Goal: Task Accomplishment & Management: Use online tool/utility

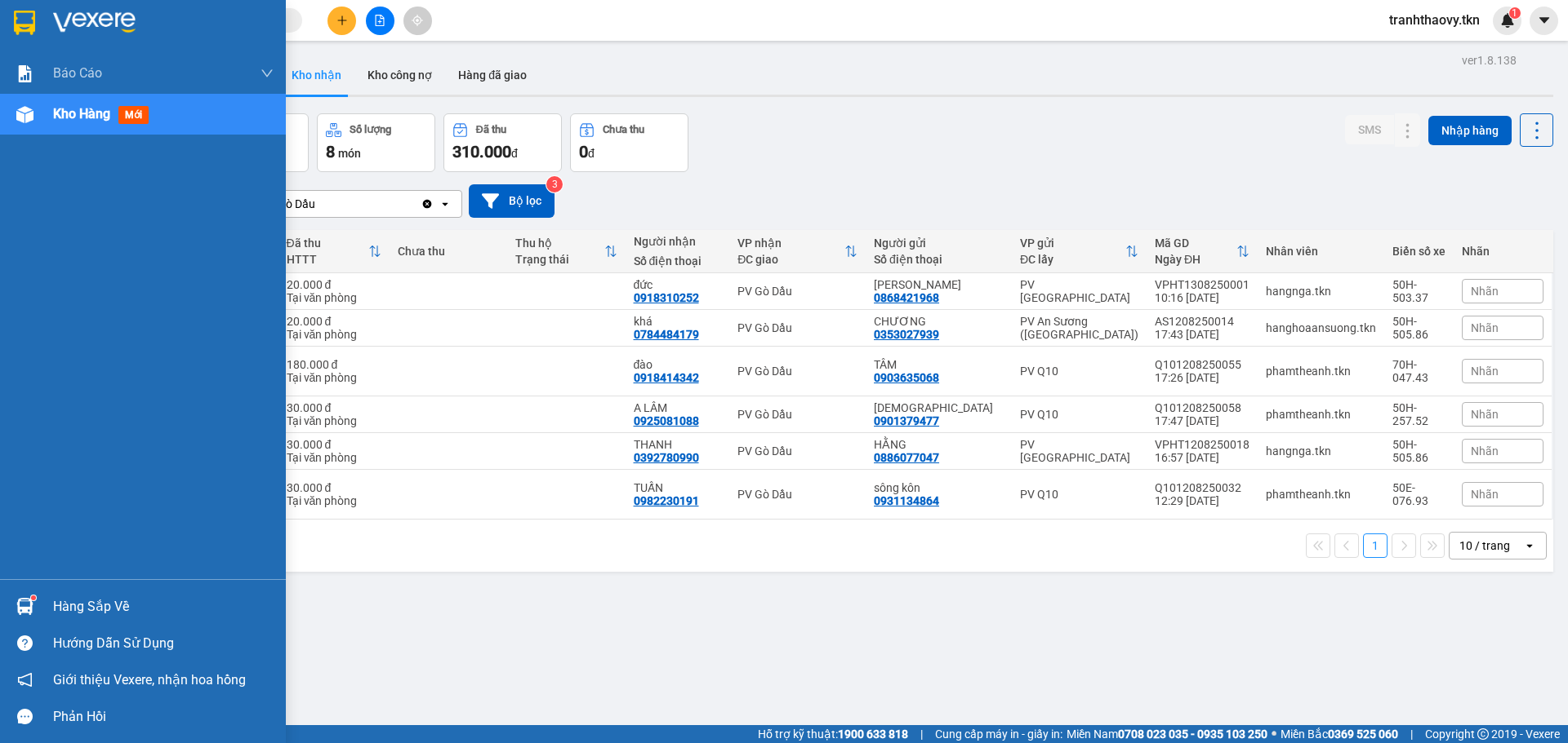
click at [45, 607] on div "Hàng sắp về" at bounding box center [142, 607] width 286 height 37
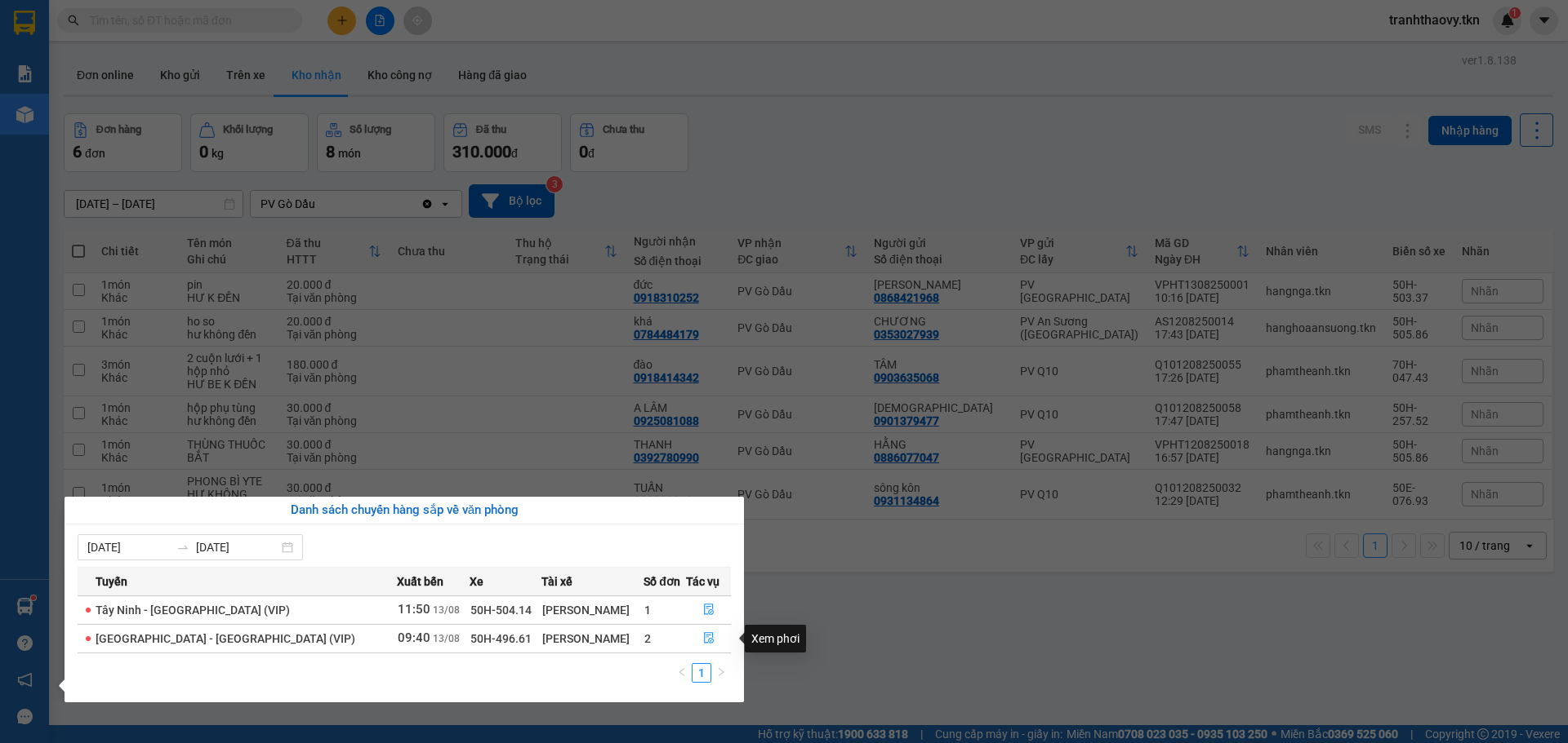
click at [800, 626] on div "Xem phơi" at bounding box center [775, 639] width 61 height 28
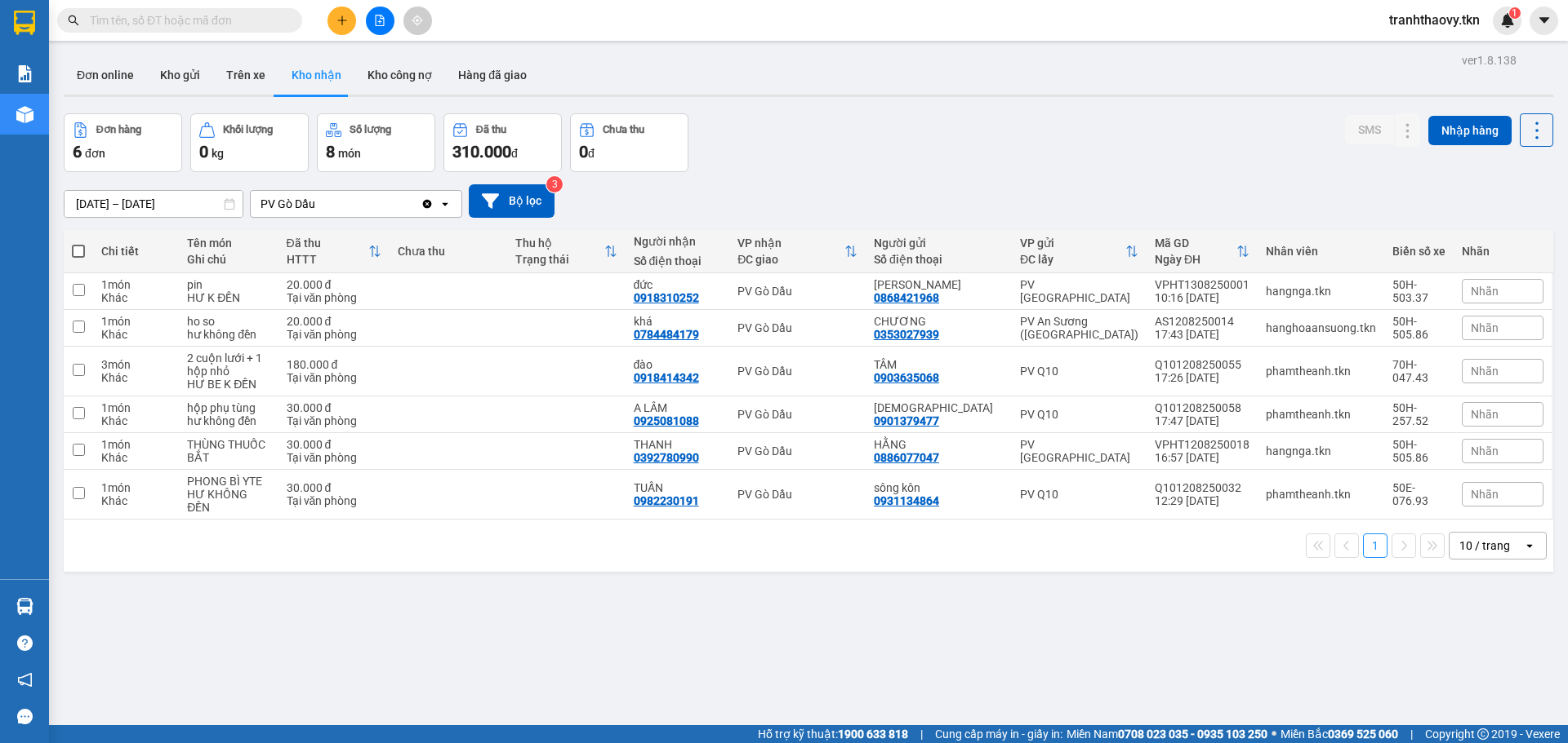
click at [794, 639] on section "Kết quả tìm kiếm ( 0 ) Bộ lọc No Data tranhthaovy.tkn 1 Báo cáo Mẫu 1: Báo cáo …" at bounding box center [784, 371] width 1568 height 743
drag, startPoint x: 1413, startPoint y: 324, endPoint x: 1395, endPoint y: 331, distance: 19.3
click at [1395, 331] on div at bounding box center [1440, 328] width 155 height 24
click at [1403, 331] on icon at bounding box center [1407, 327] width 9 height 9
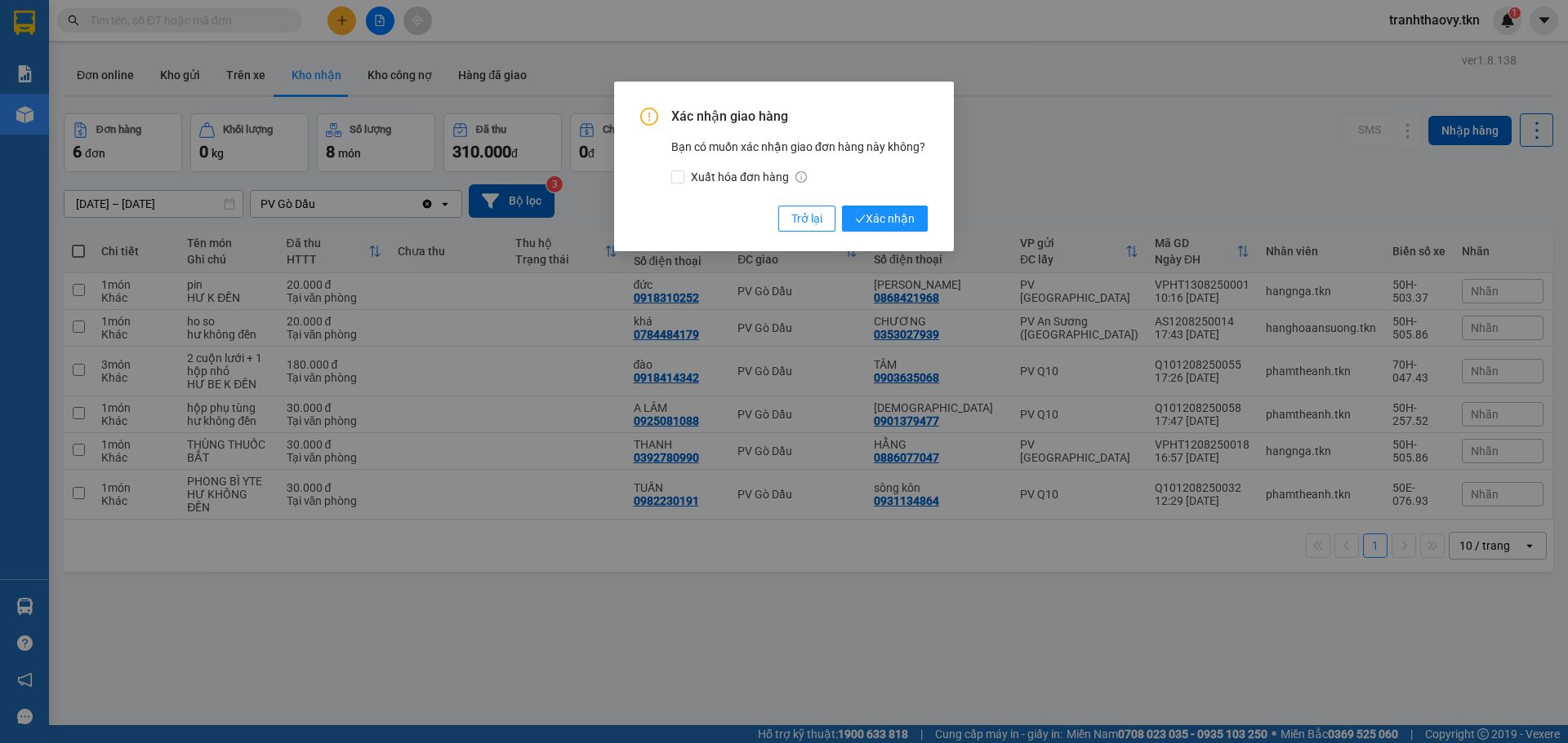
click at [919, 219] on button "Xác nhận" at bounding box center [884, 218] width 85 height 26
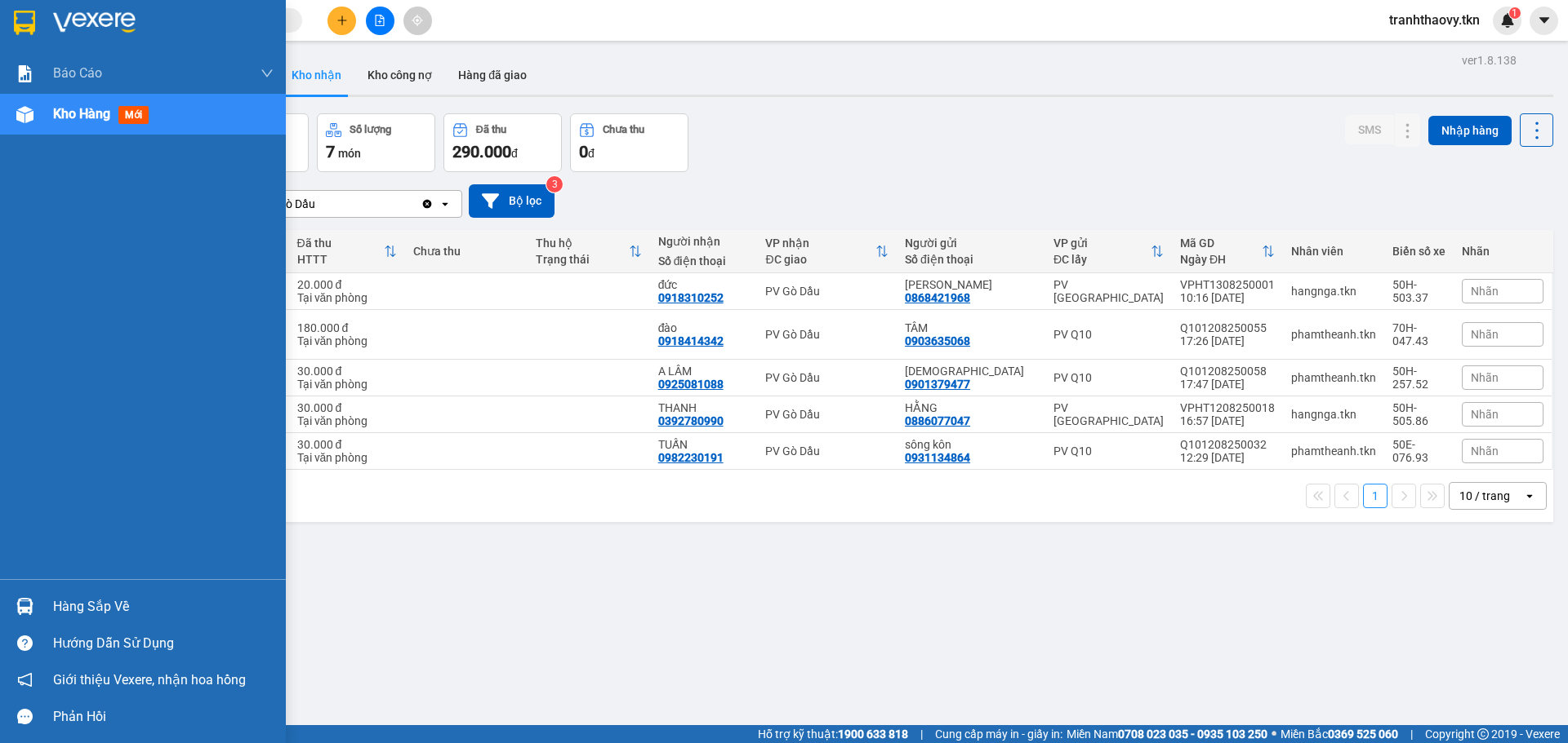
click at [12, 593] on div at bounding box center [24, 607] width 28 height 28
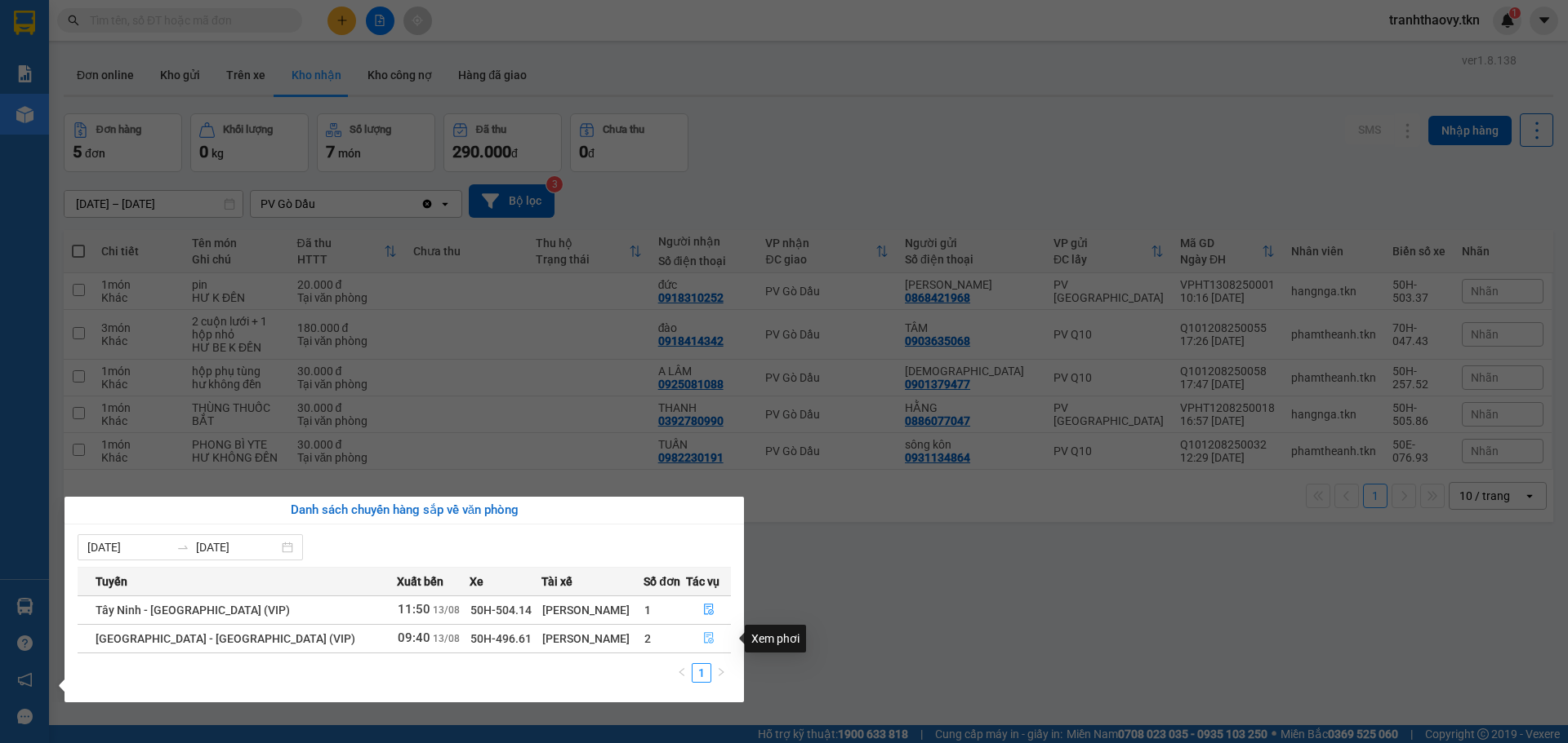
click at [706, 639] on icon "file-done" at bounding box center [708, 639] width 9 height 11
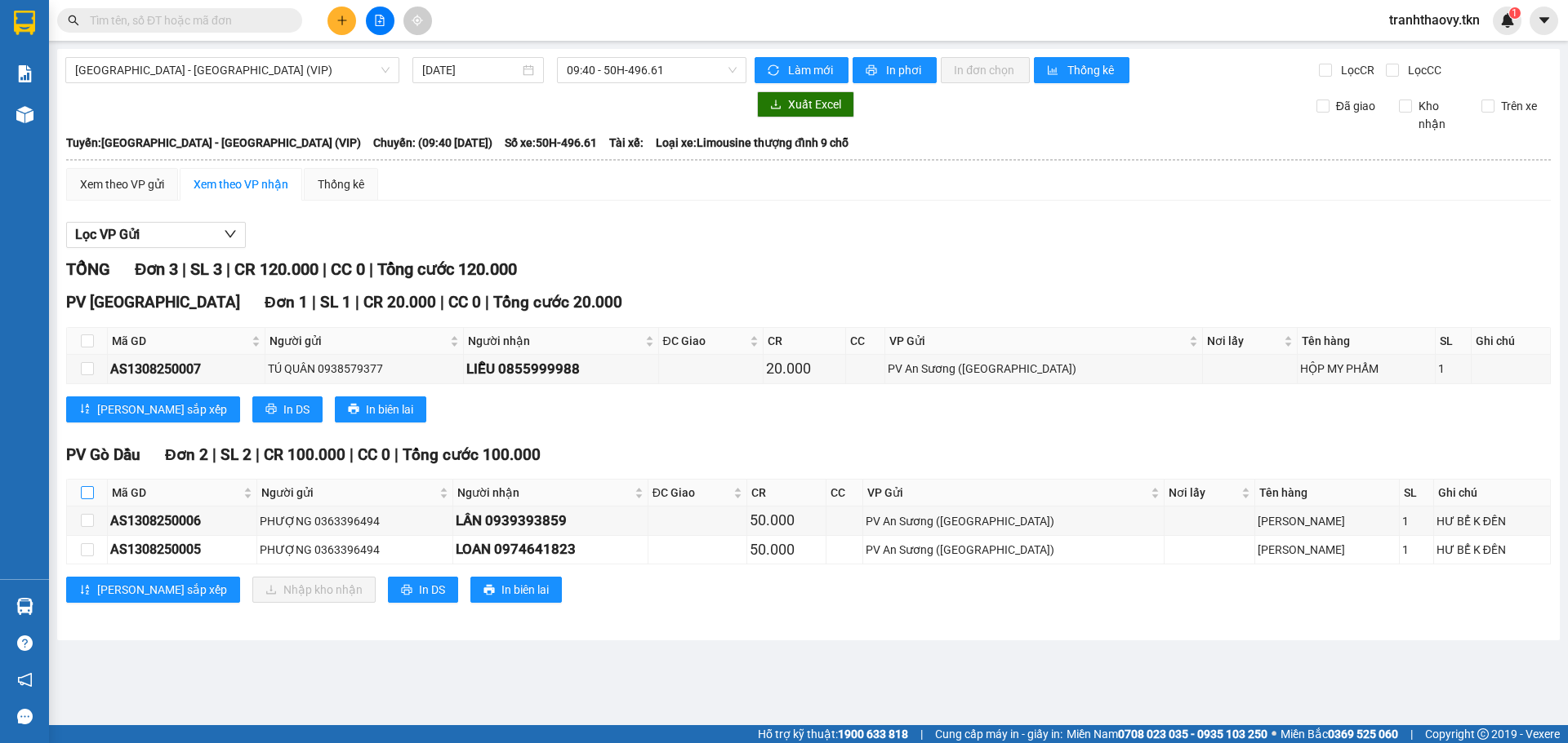
click at [89, 490] on input "checkbox" at bounding box center [87, 493] width 13 height 13
checkbox input "true"
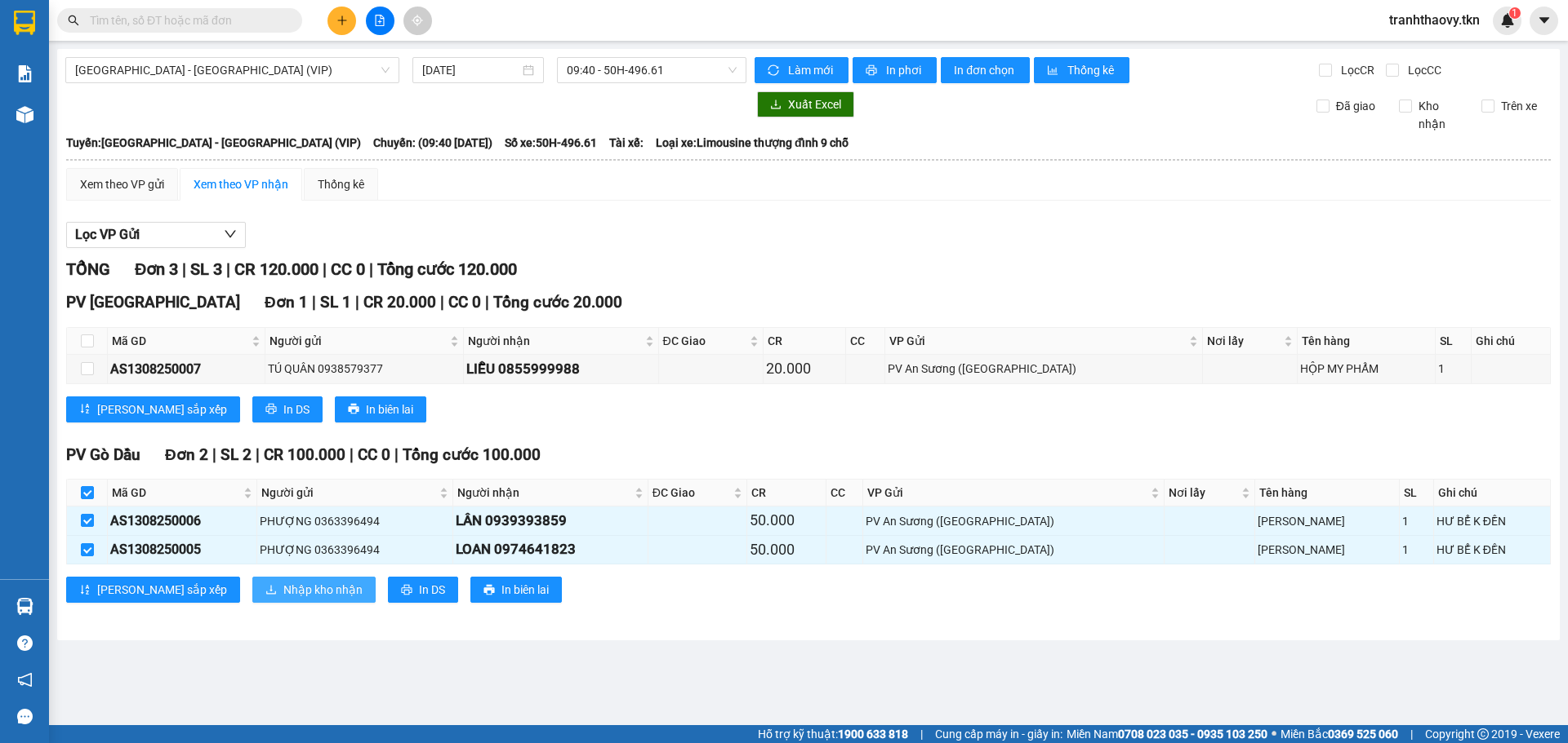
click at [283, 583] on span "Nhập kho nhận" at bounding box center [323, 589] width 79 height 18
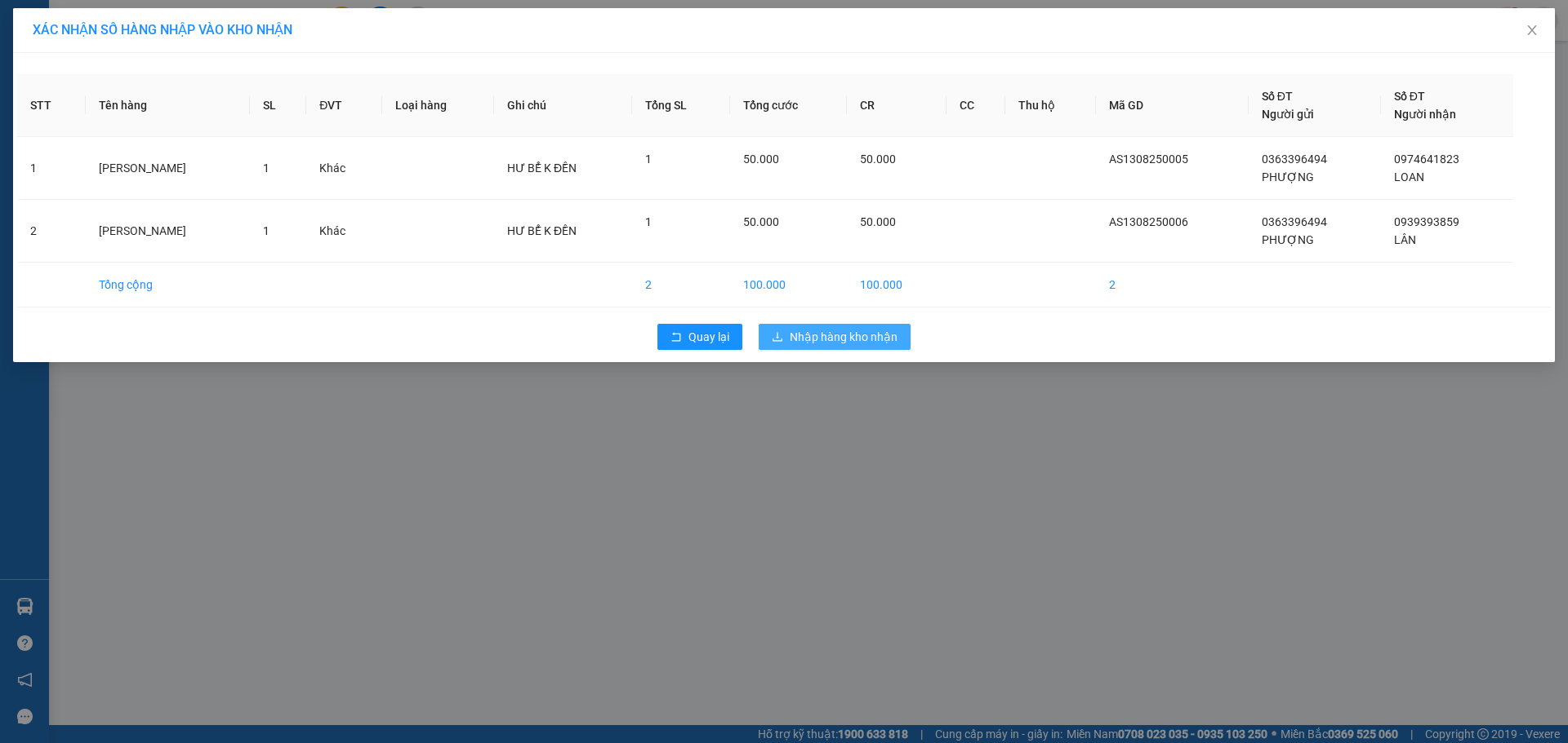
click at [854, 346] on button "Nhập hàng kho nhận" at bounding box center [834, 337] width 152 height 26
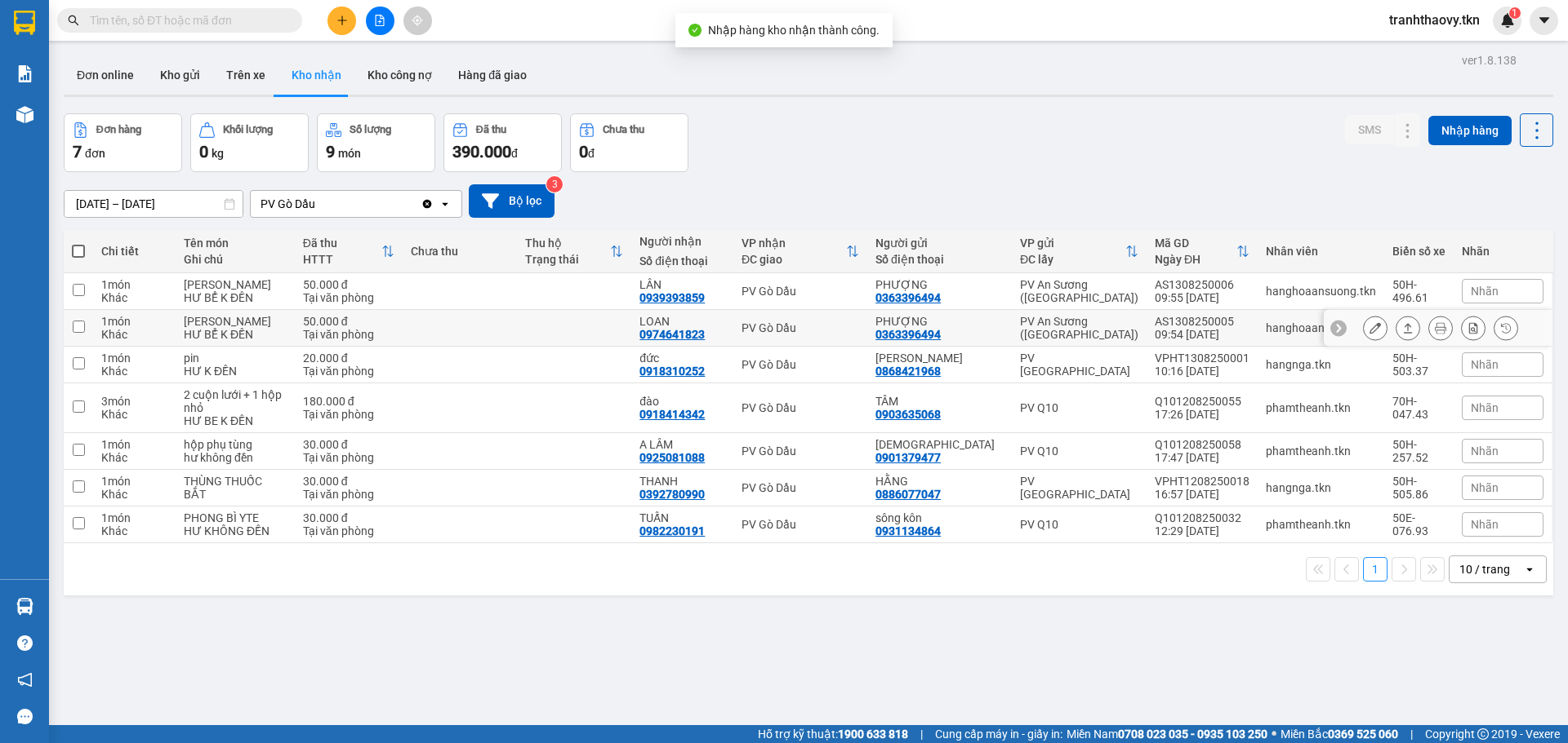
click at [558, 312] on td at bounding box center [574, 328] width 114 height 37
checkbox input "true"
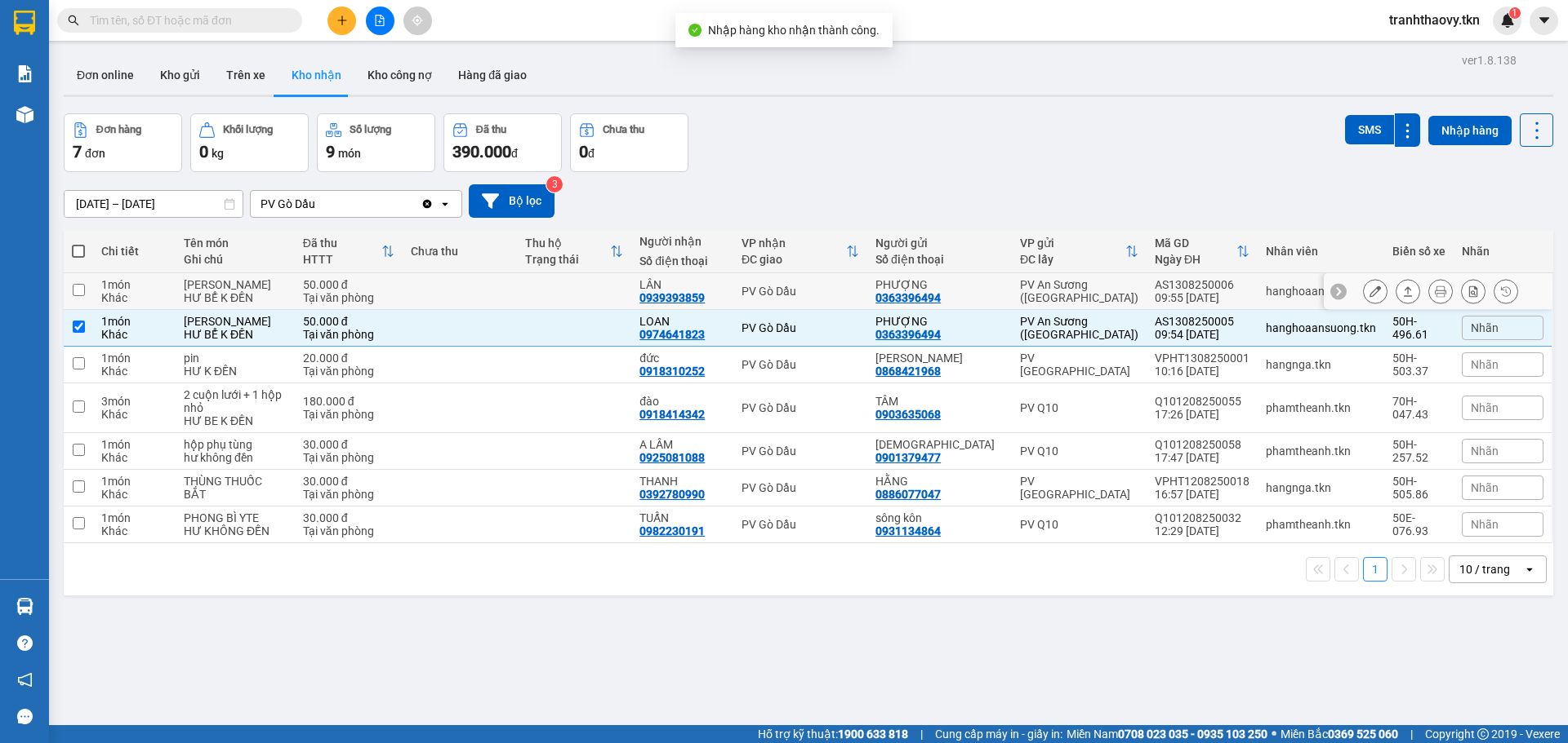
click at [566, 281] on td at bounding box center [574, 292] width 114 height 37
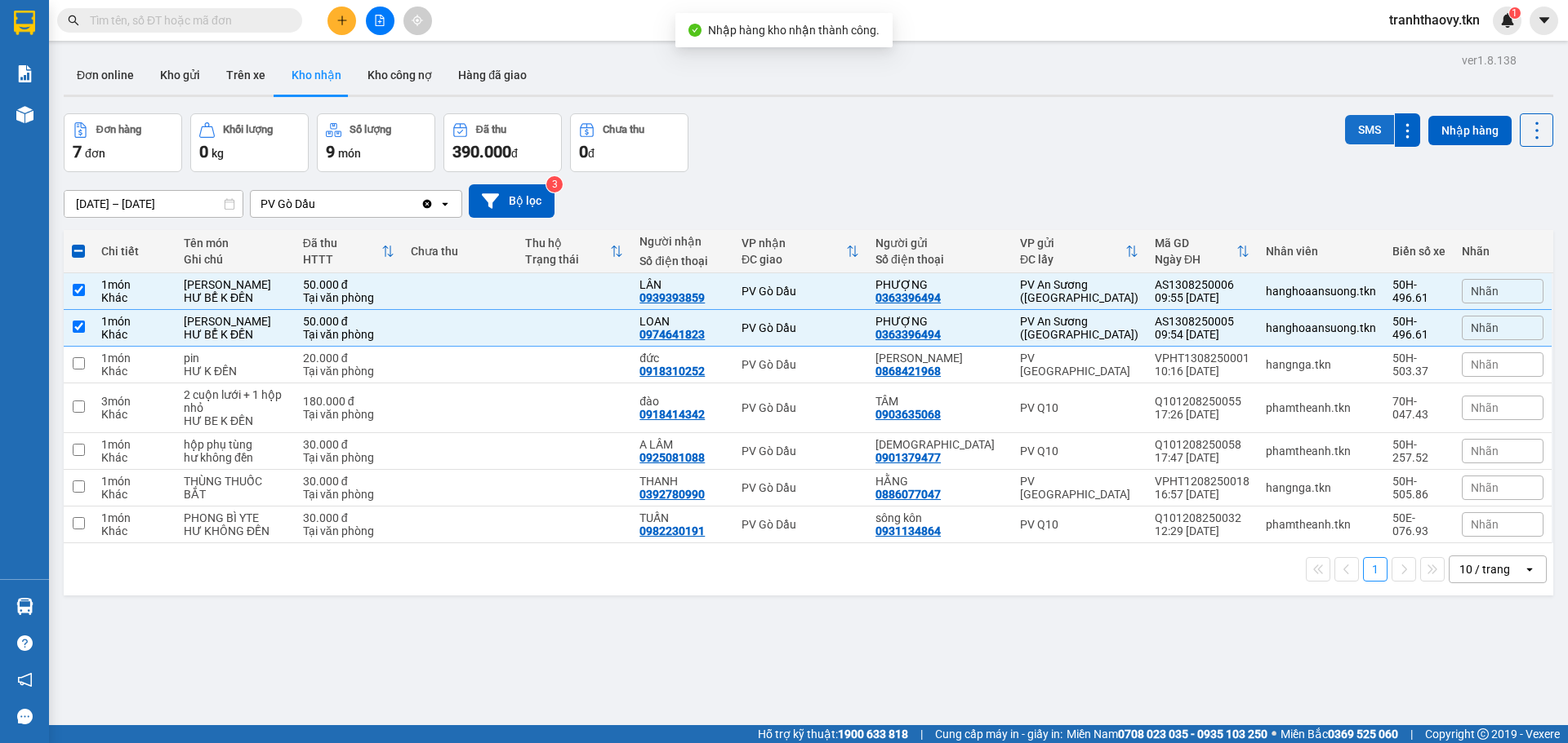
click at [1344, 129] on button "SMS" at bounding box center [1369, 129] width 49 height 29
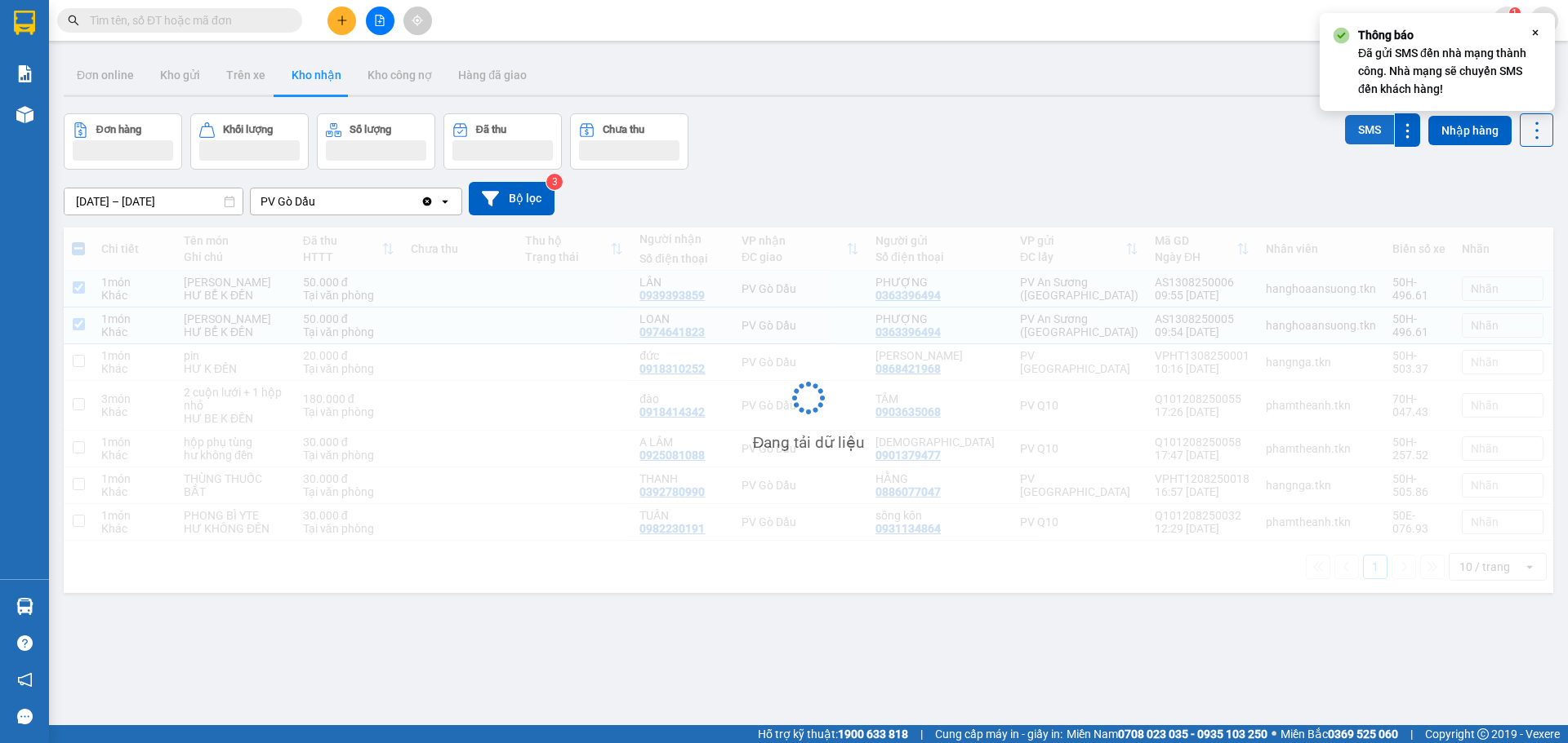
click at [1348, 117] on button "SMS" at bounding box center [1369, 129] width 49 height 29
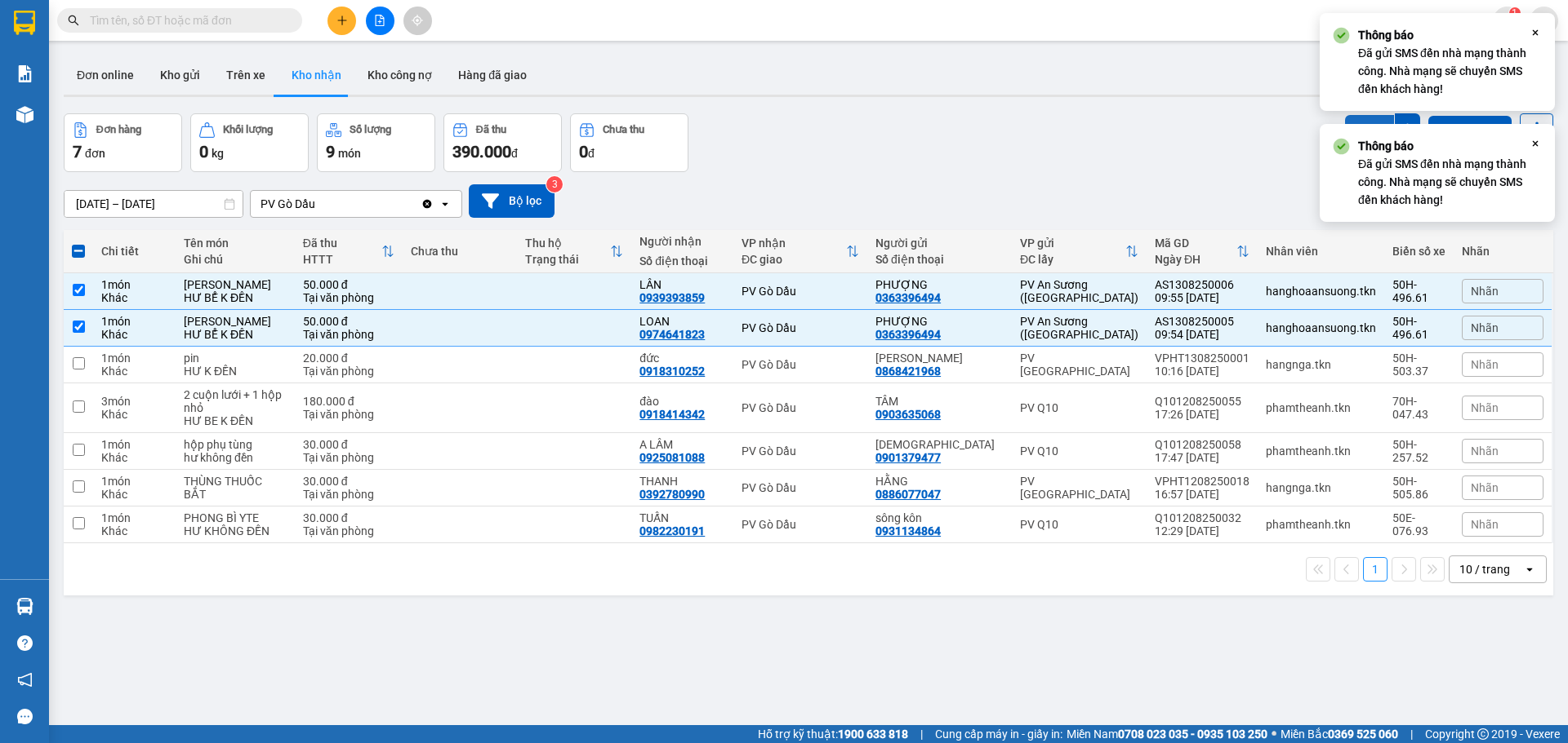
click at [1348, 116] on button "SMS" at bounding box center [1369, 129] width 49 height 29
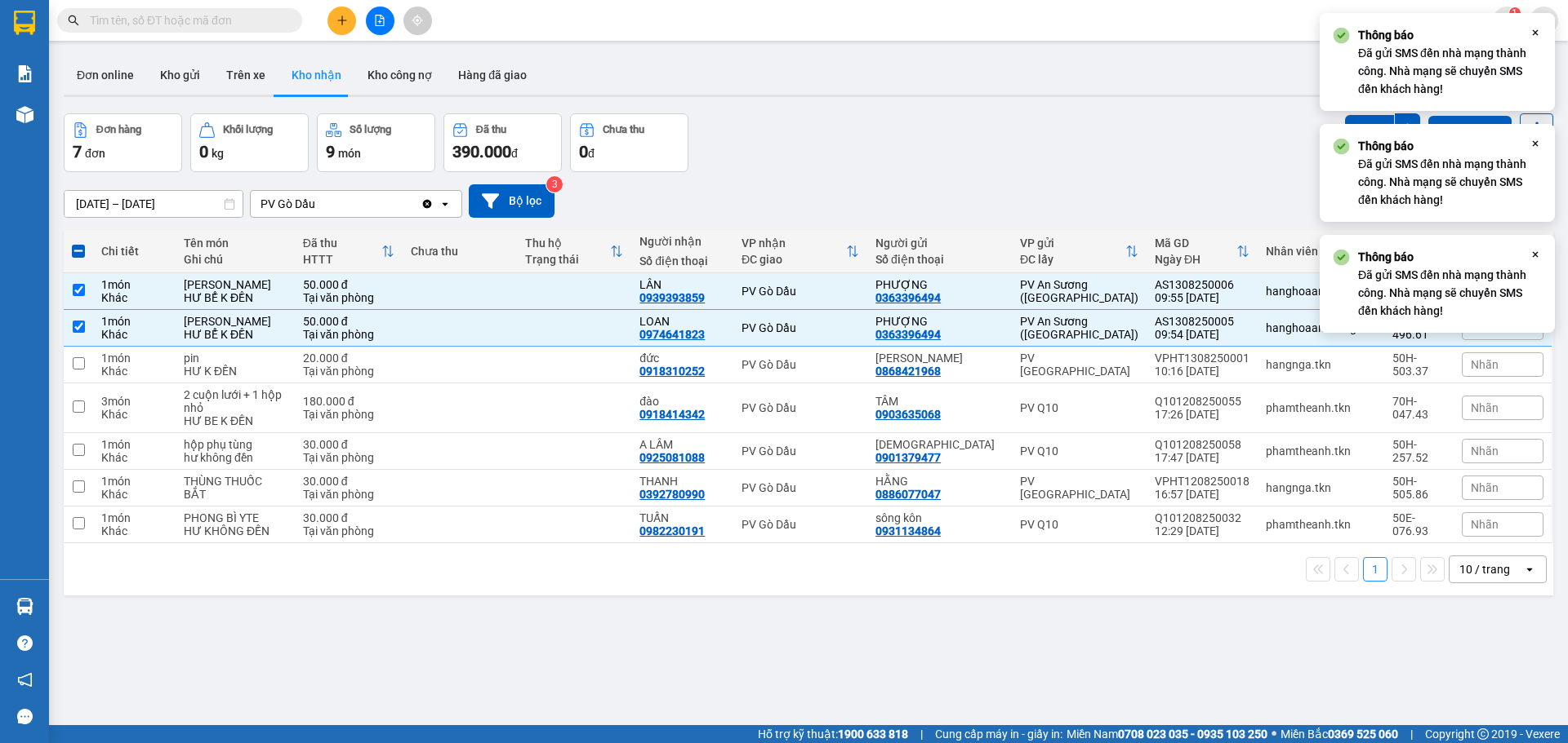
drag, startPoint x: 1348, startPoint y: 116, endPoint x: 1334, endPoint y: 116, distance: 14.0
click at [1352, 116] on button "SMS" at bounding box center [1369, 129] width 49 height 29
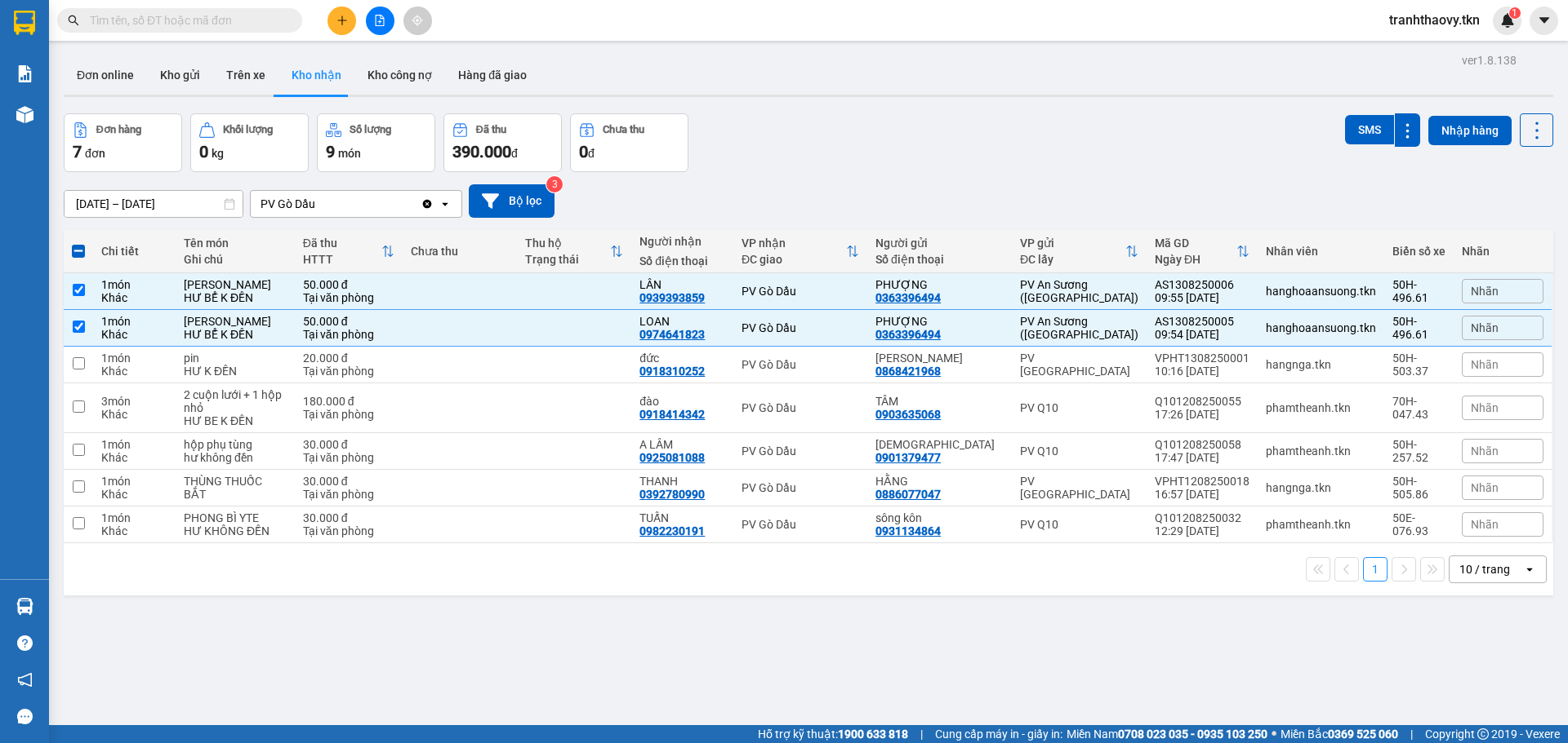
click at [1102, 217] on div "[DATE] – [DATE] Press the down arrow key to interact with the calendar and sele…" at bounding box center [808, 201] width 1489 height 58
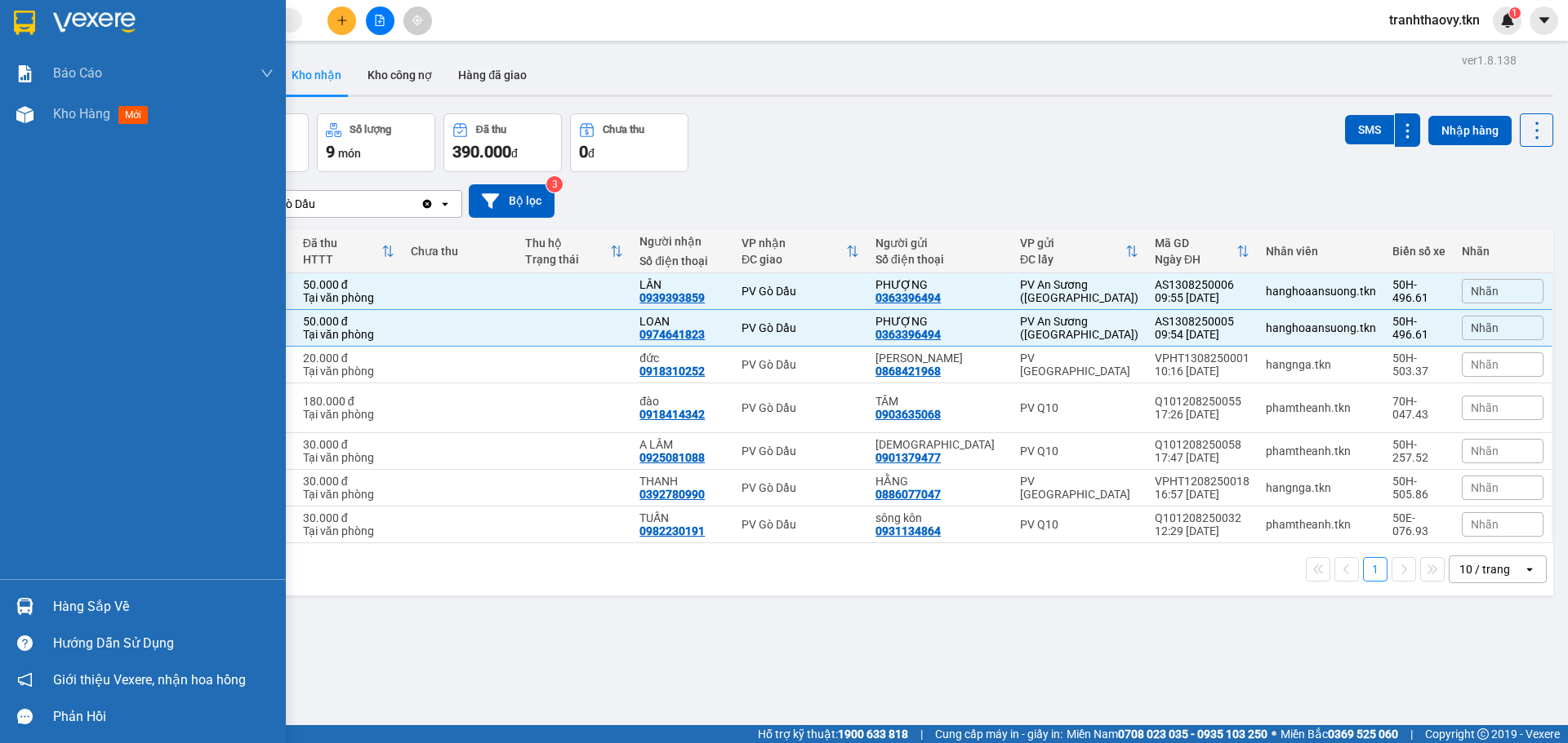
click at [3, 601] on div "Hàng sắp về" at bounding box center [142, 607] width 286 height 37
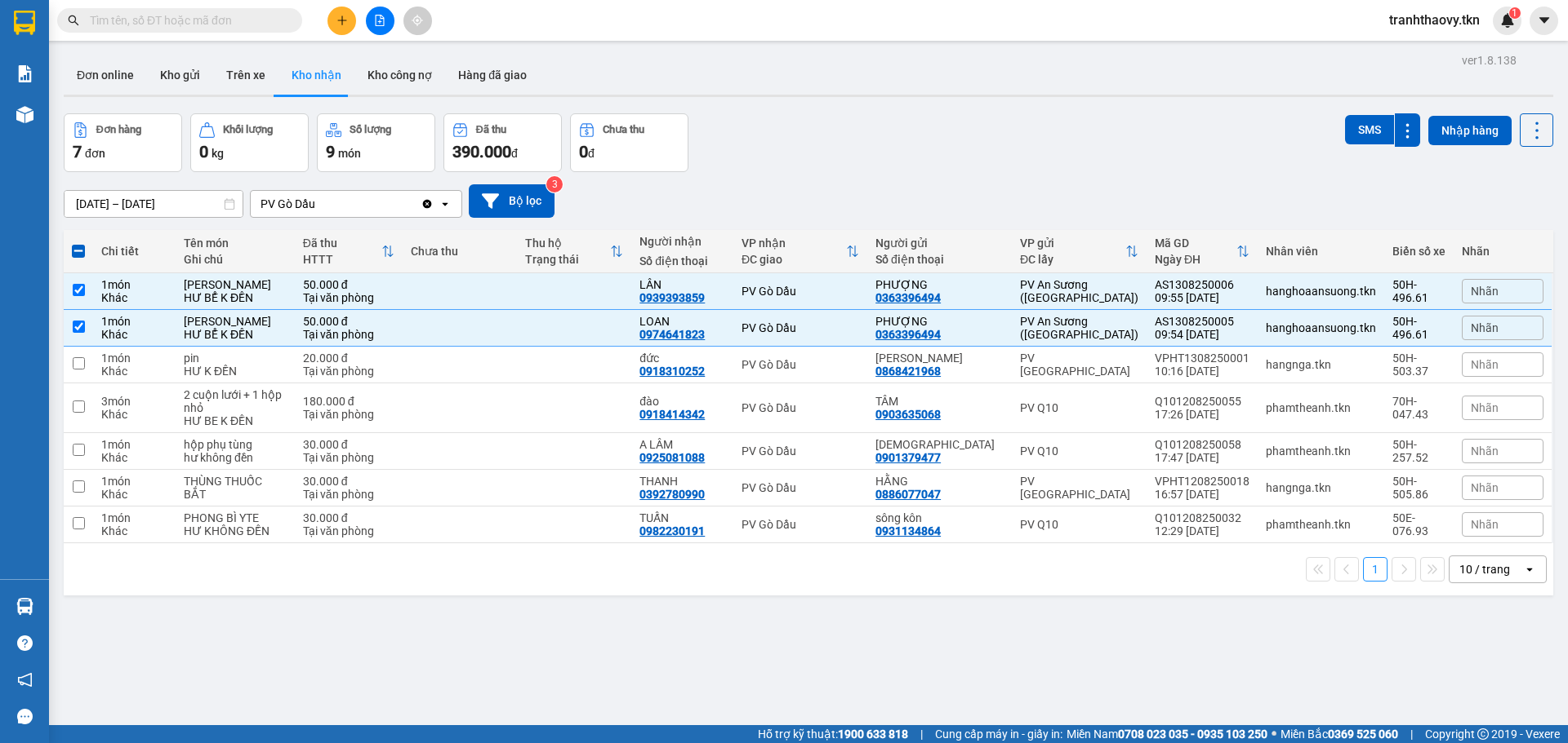
drag, startPoint x: 863, startPoint y: 626, endPoint x: 803, endPoint y: 469, distance: 168.1
click at [863, 625] on section "Kết quả tìm kiếm ( 0 ) Bộ lọc No Data tranhthaovy.tkn 1 Báo cáo Mẫu 1: Báo cáo …" at bounding box center [784, 371] width 1568 height 743
click at [297, 279] on td "50.000 đ Tại văn phòng" at bounding box center [348, 292] width 108 height 37
checkbox input "false"
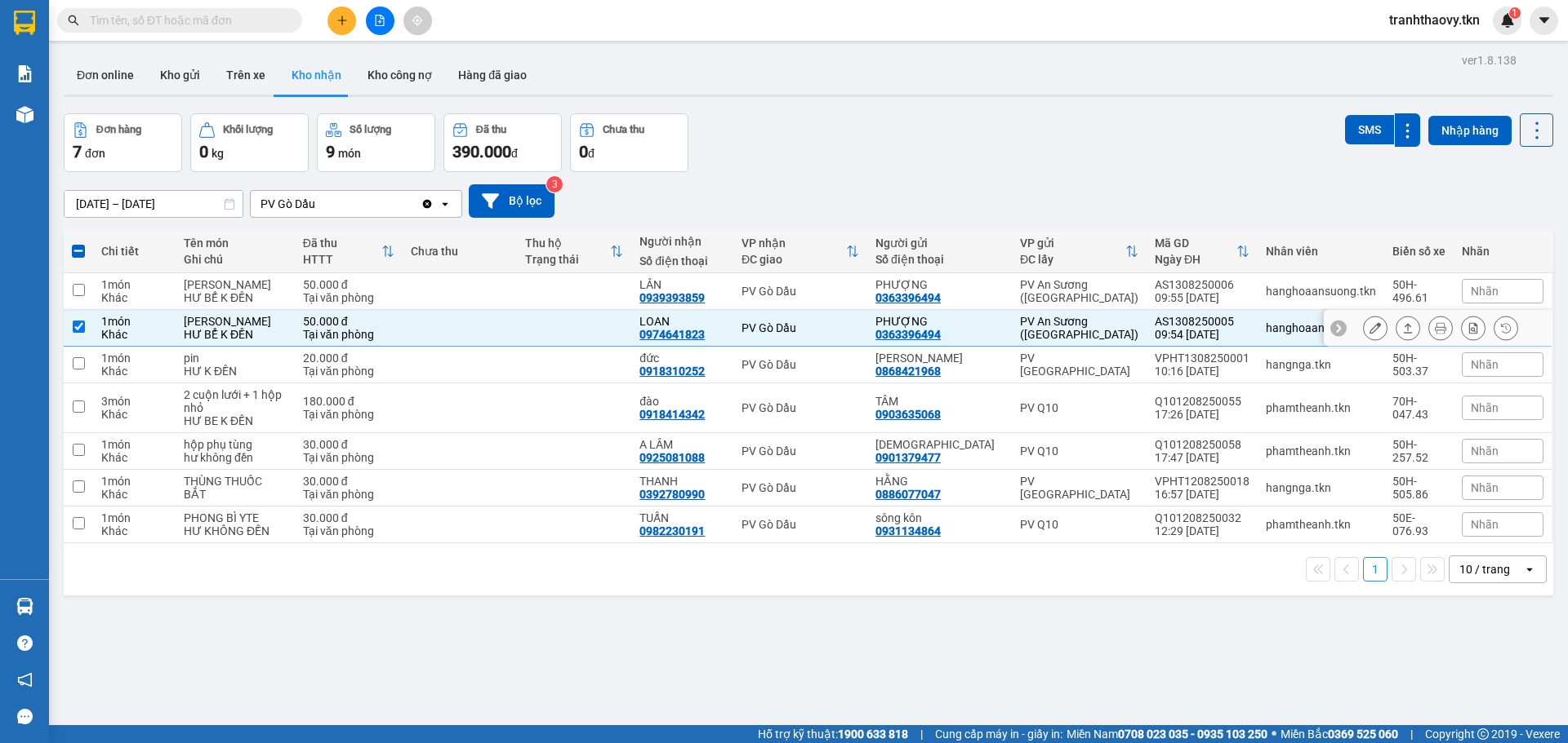
click at [298, 315] on td "50.000 đ Tại văn phòng" at bounding box center [348, 328] width 108 height 37
checkbox input "false"
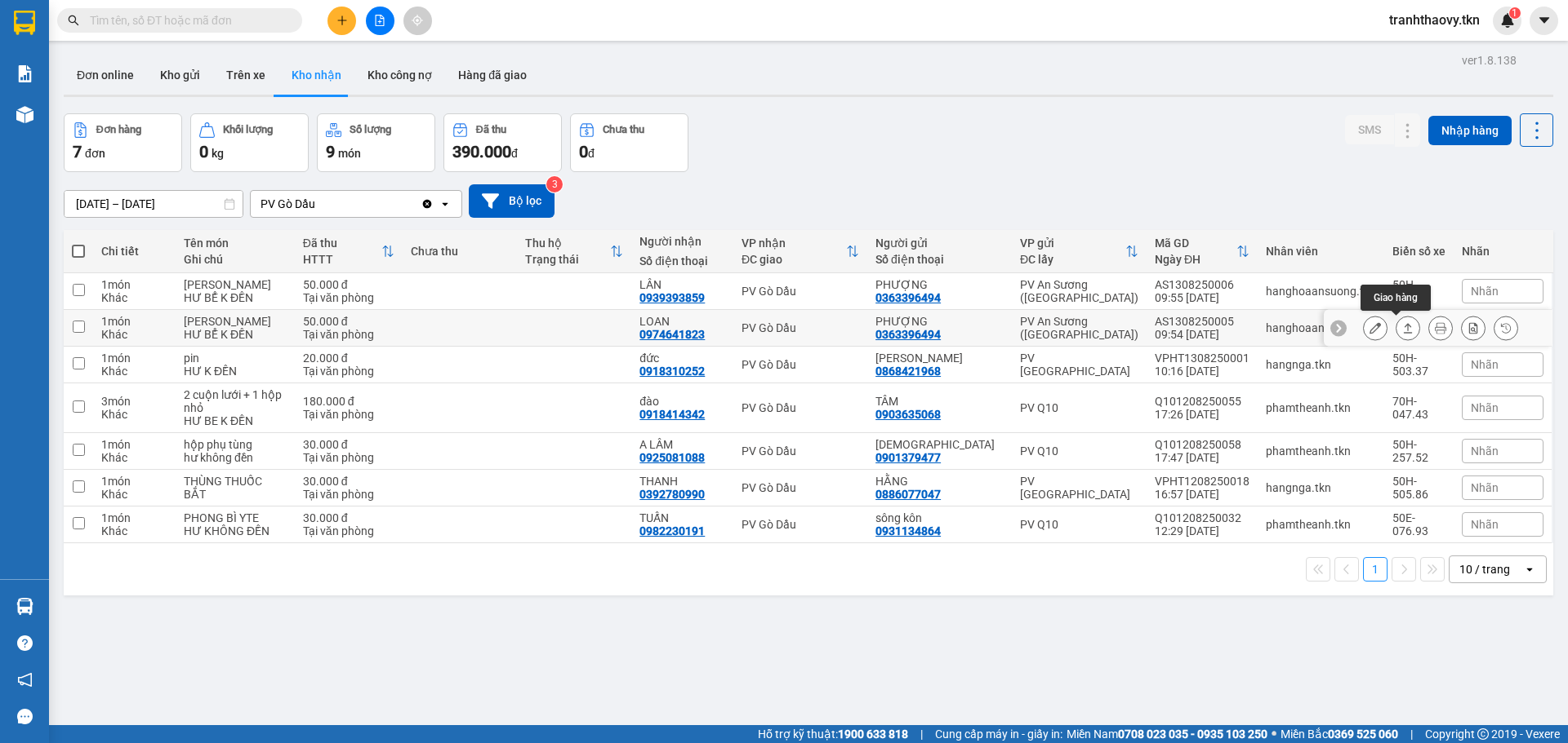
click at [1402, 331] on icon at bounding box center [1407, 328] width 11 height 11
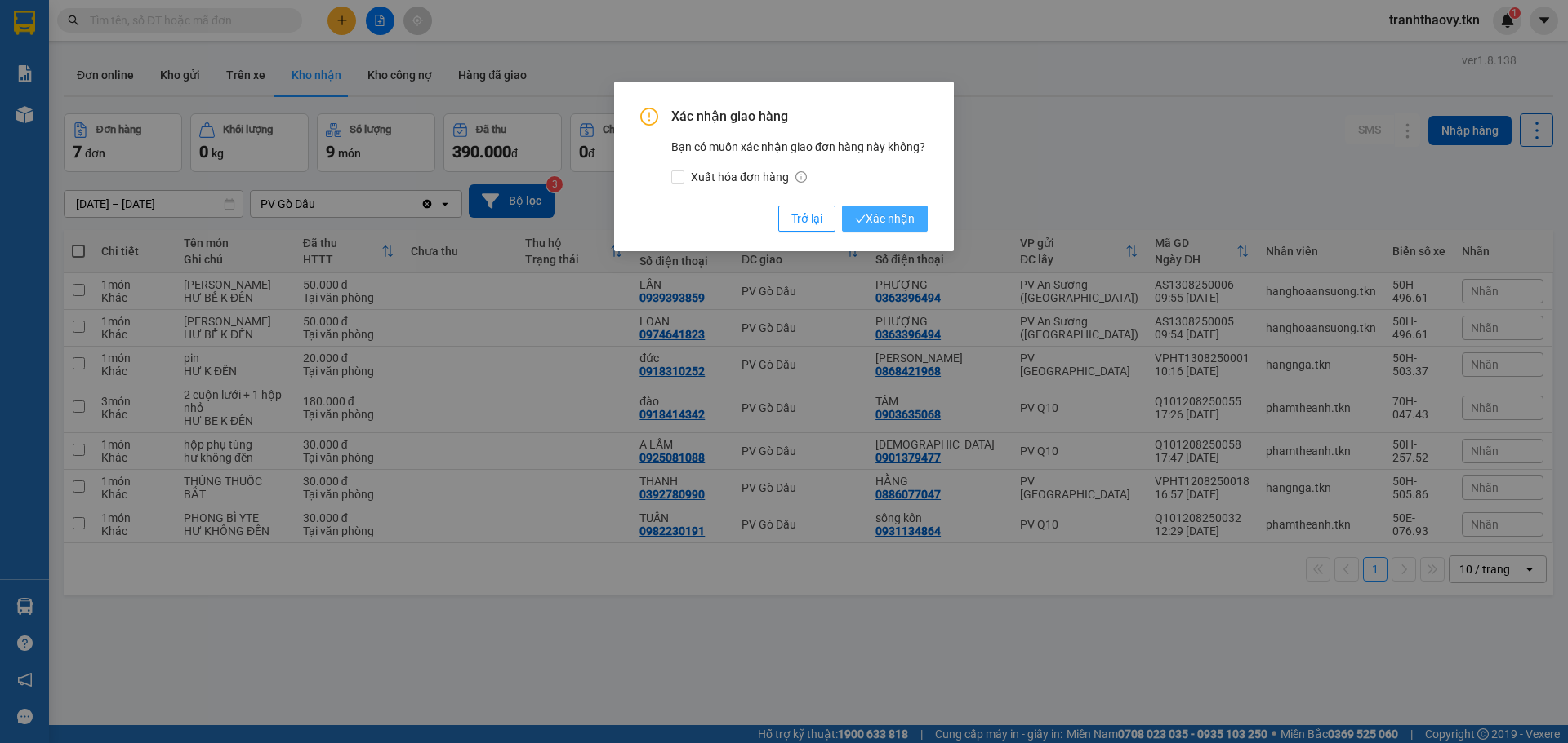
click at [917, 215] on button "Xác nhận" at bounding box center [884, 218] width 85 height 26
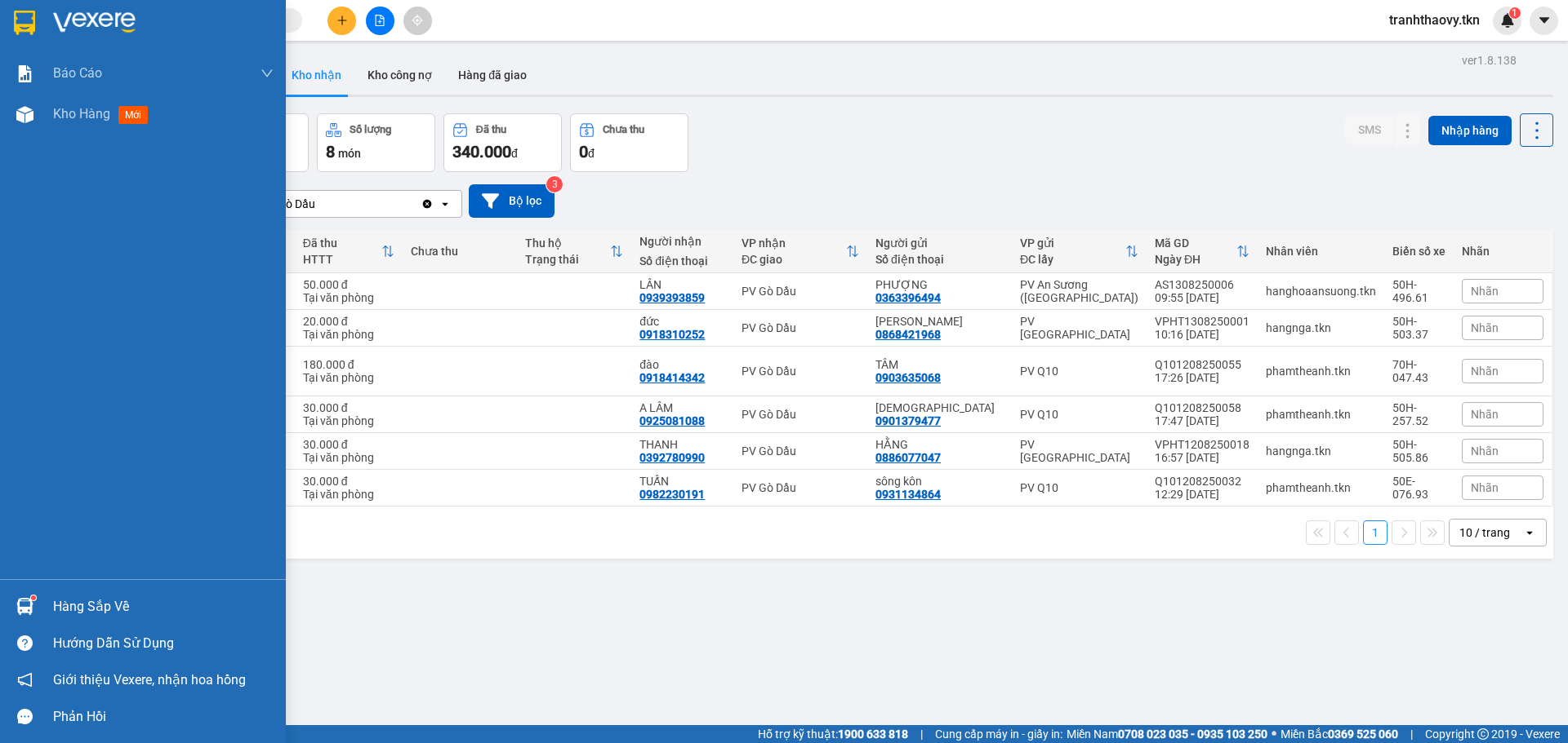
click at [27, 583] on div "Hàng sắp về Hướng dẫn sử dụng Giới thiệu Vexere, nhận hoa hồng Phản hồi" at bounding box center [142, 657] width 286 height 156
click at [28, 599] on img at bounding box center [25, 607] width 17 height 17
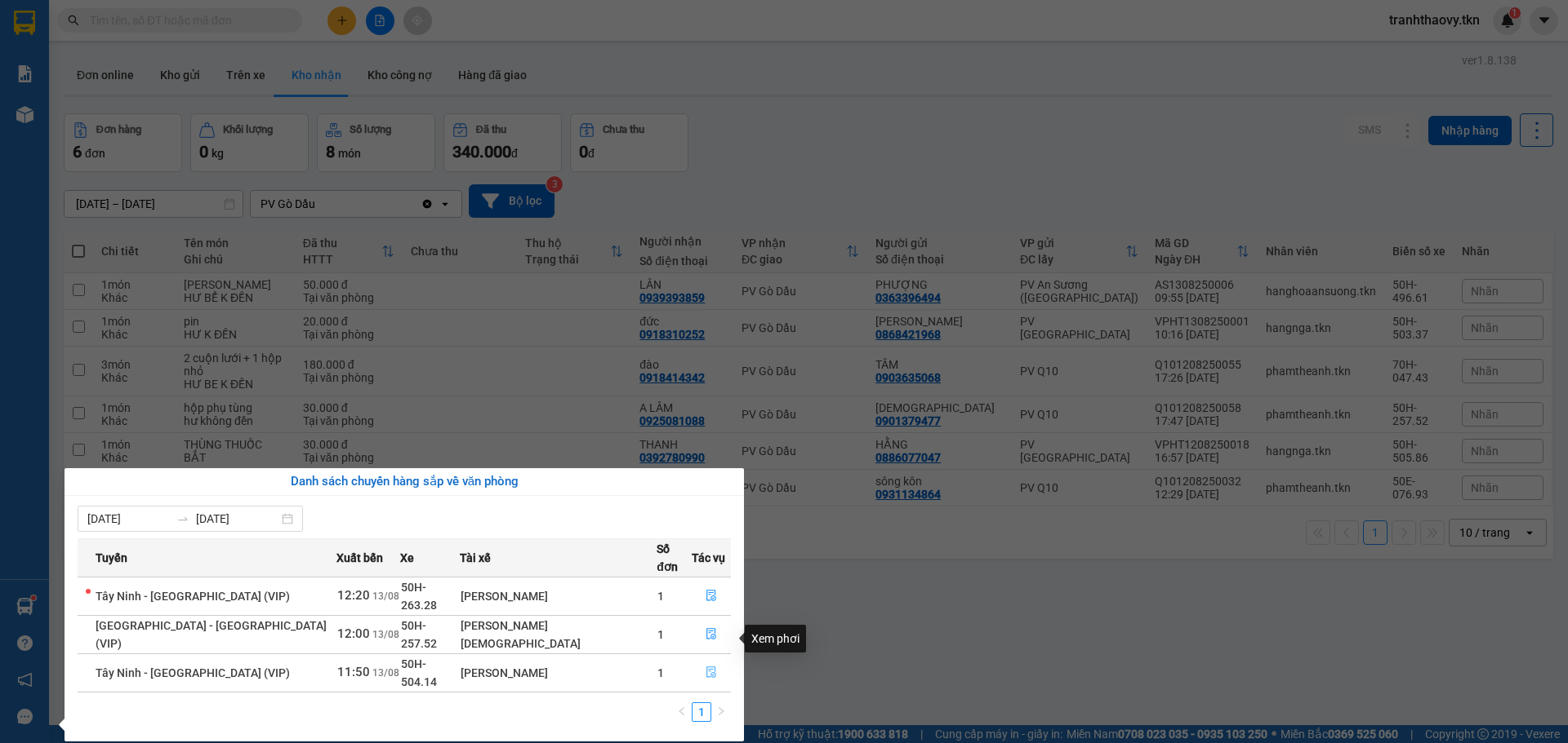
click at [706, 667] on icon "file-done" at bounding box center [711, 672] width 9 height 11
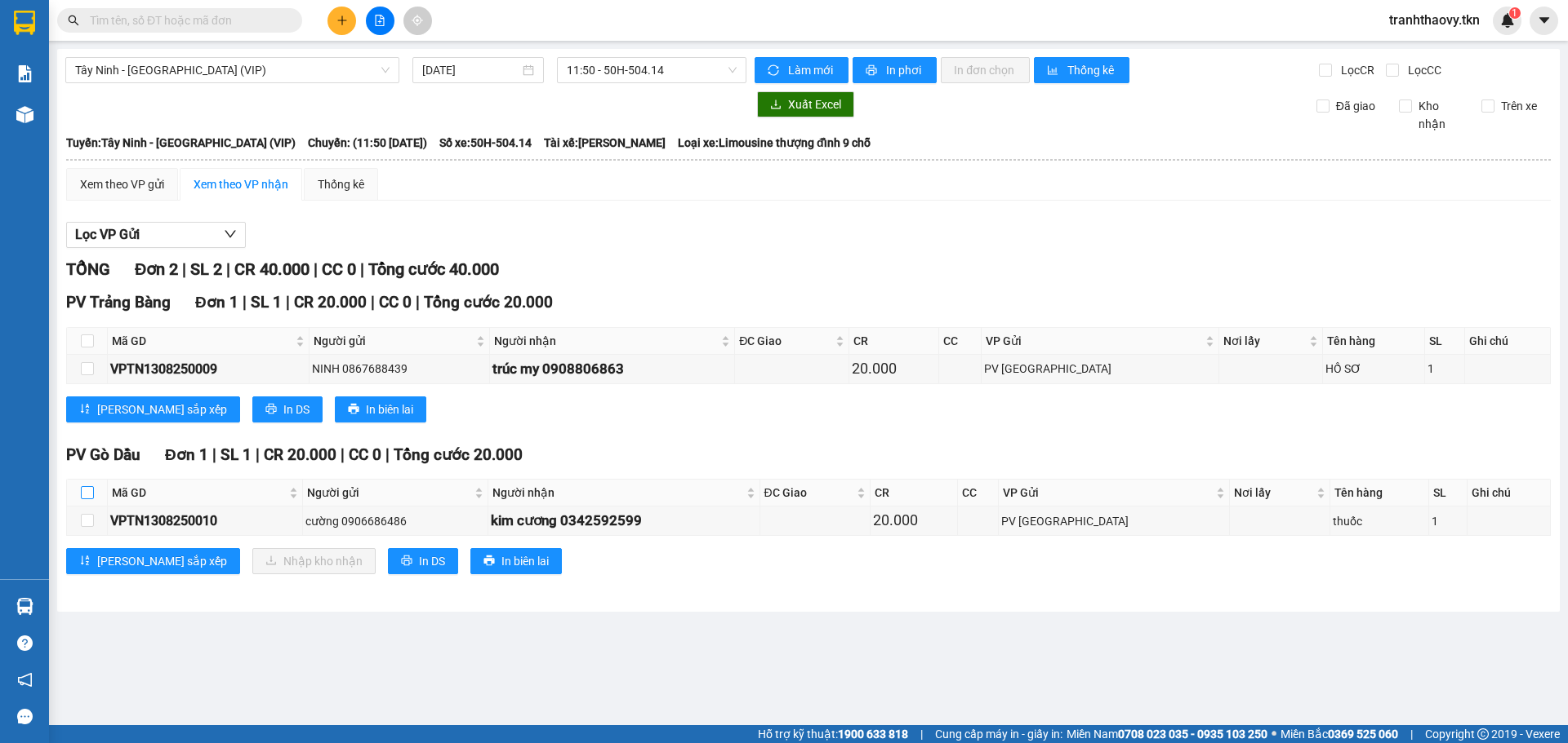
click at [91, 500] on input "checkbox" at bounding box center [87, 493] width 13 height 13
checkbox input "true"
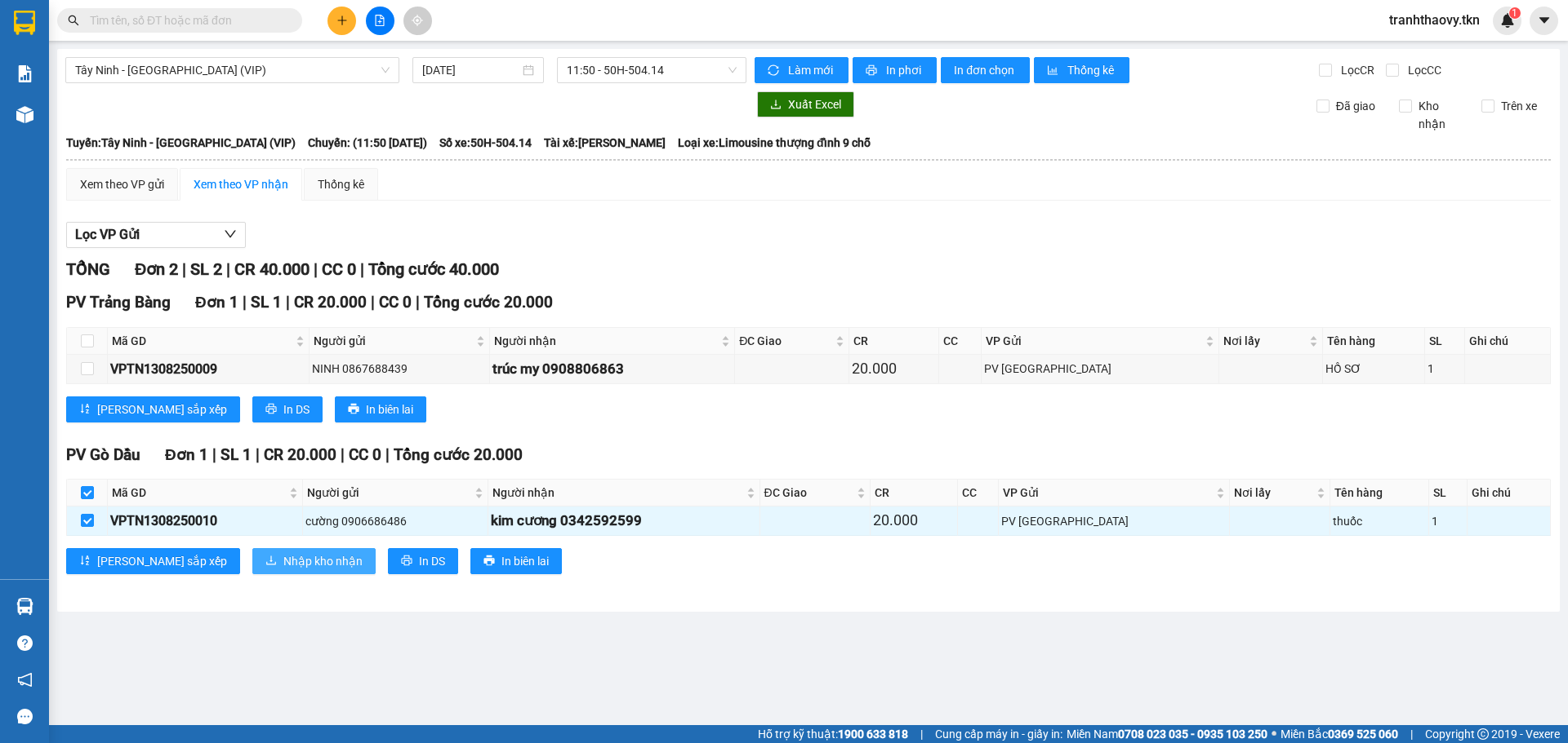
click at [283, 563] on span "Nhập kho nhận" at bounding box center [323, 561] width 79 height 18
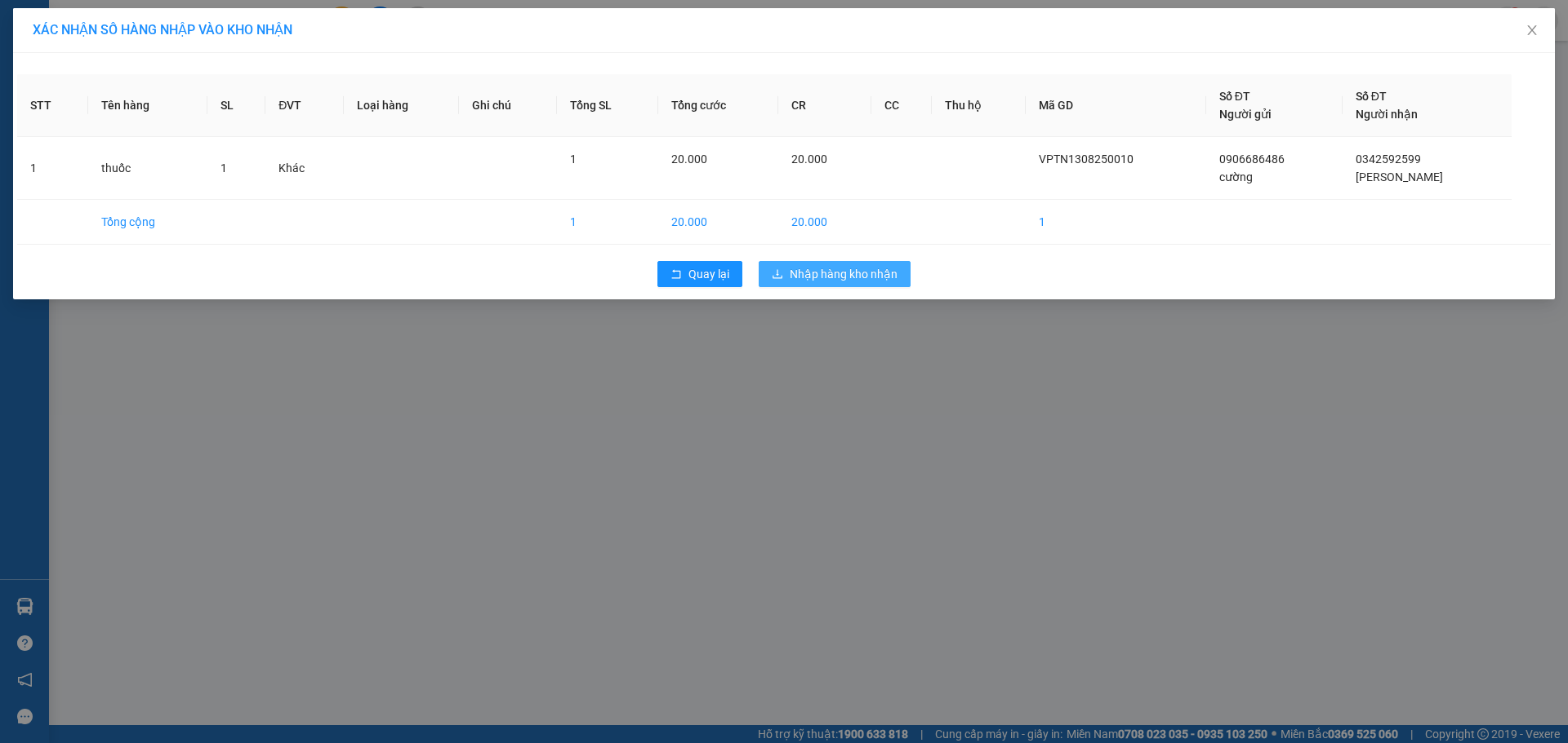
click at [813, 280] on span "Nhập hàng kho nhận" at bounding box center [843, 274] width 108 height 18
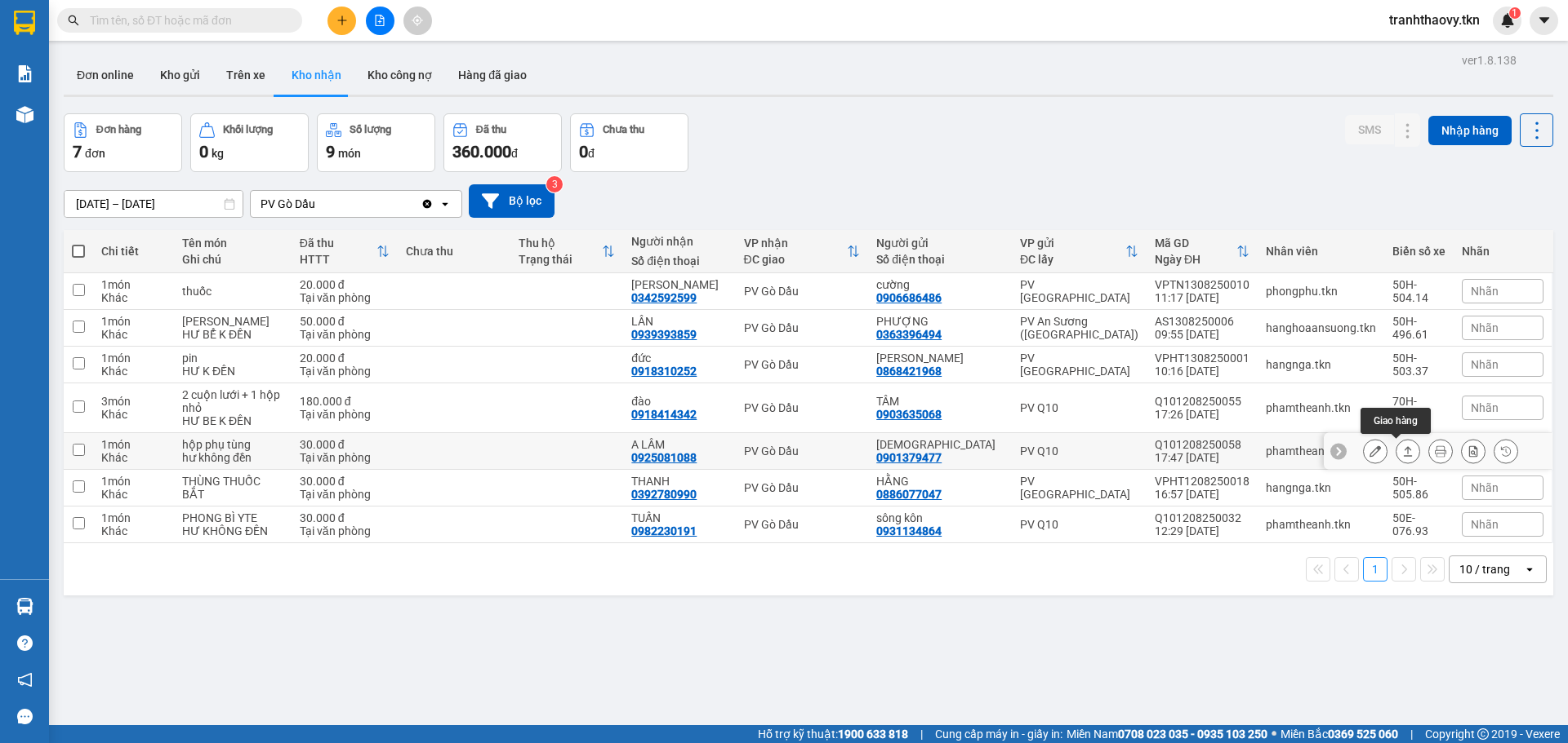
click at [1402, 448] on icon at bounding box center [1407, 450] width 11 height 11
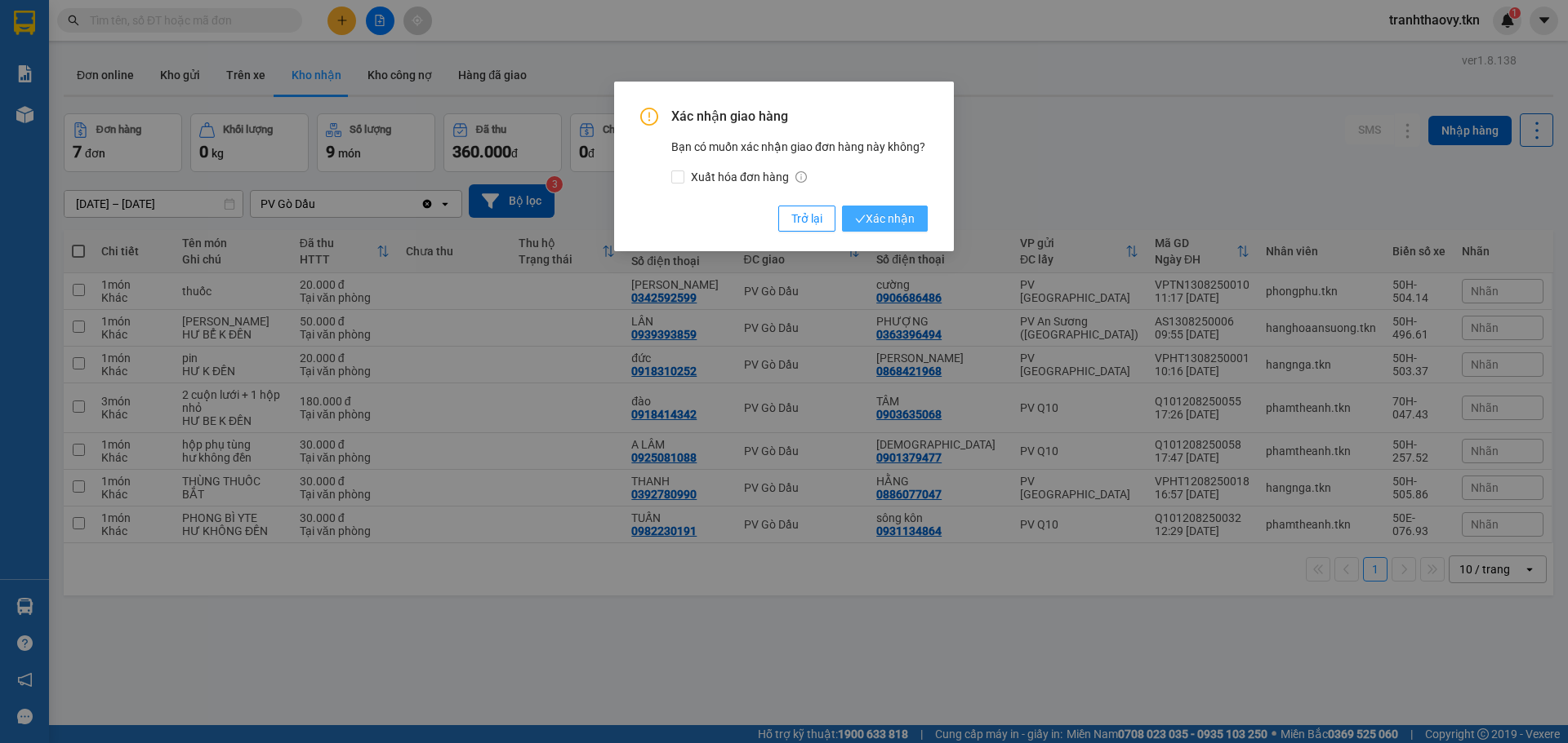
click at [912, 209] on button "Xác nhận" at bounding box center [884, 218] width 85 height 26
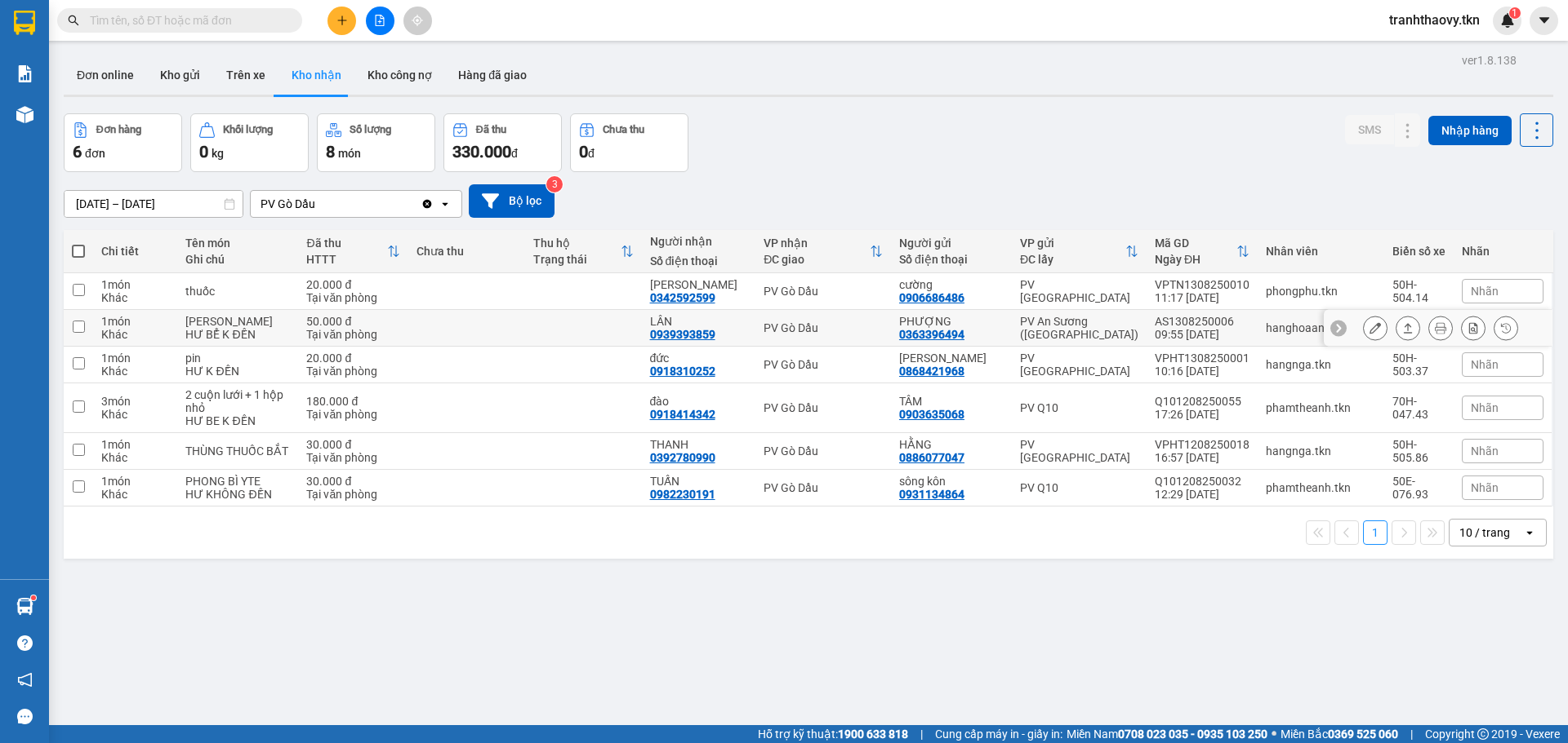
click at [579, 319] on td at bounding box center [583, 328] width 117 height 37
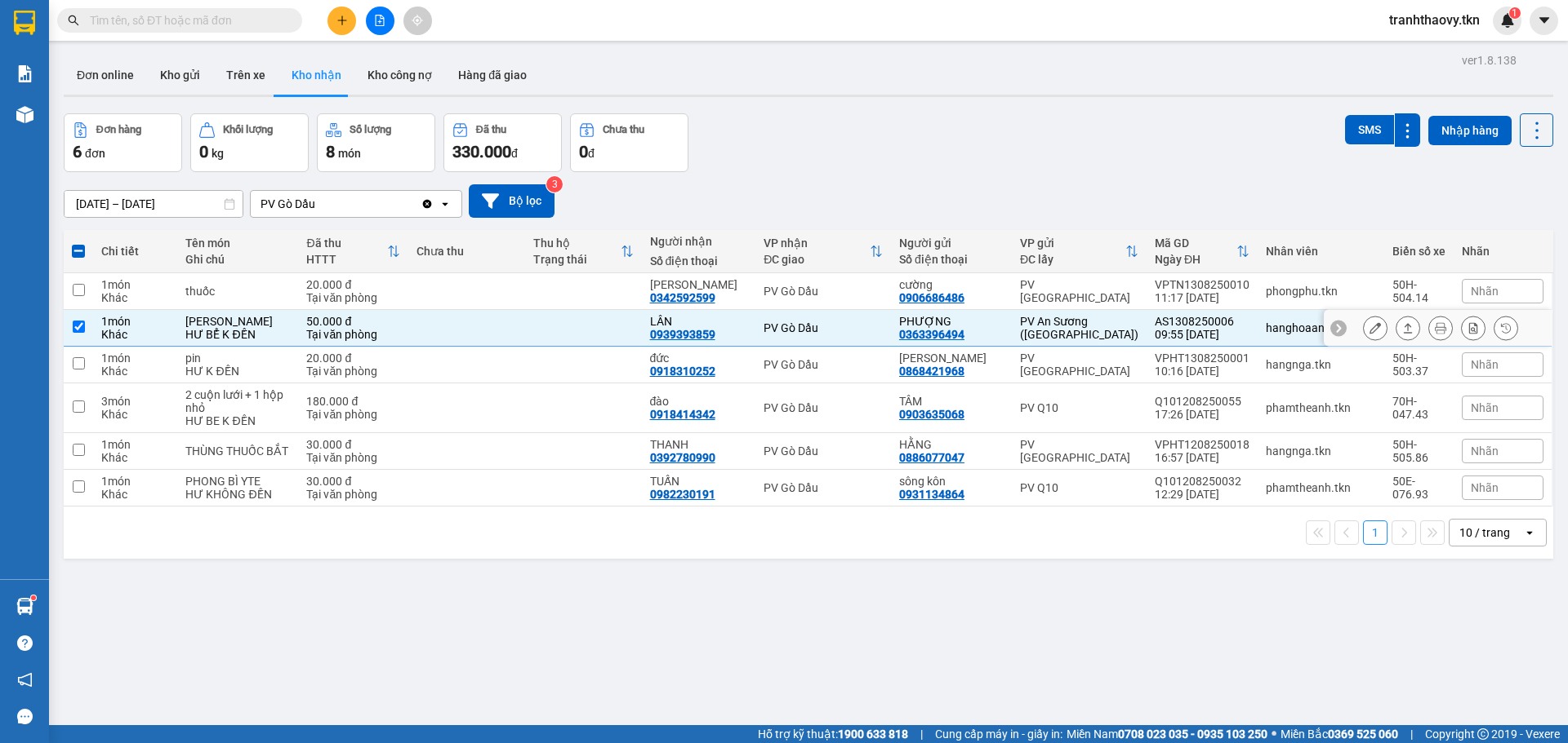
click at [616, 331] on td at bounding box center [583, 328] width 117 height 37
checkbox input "false"
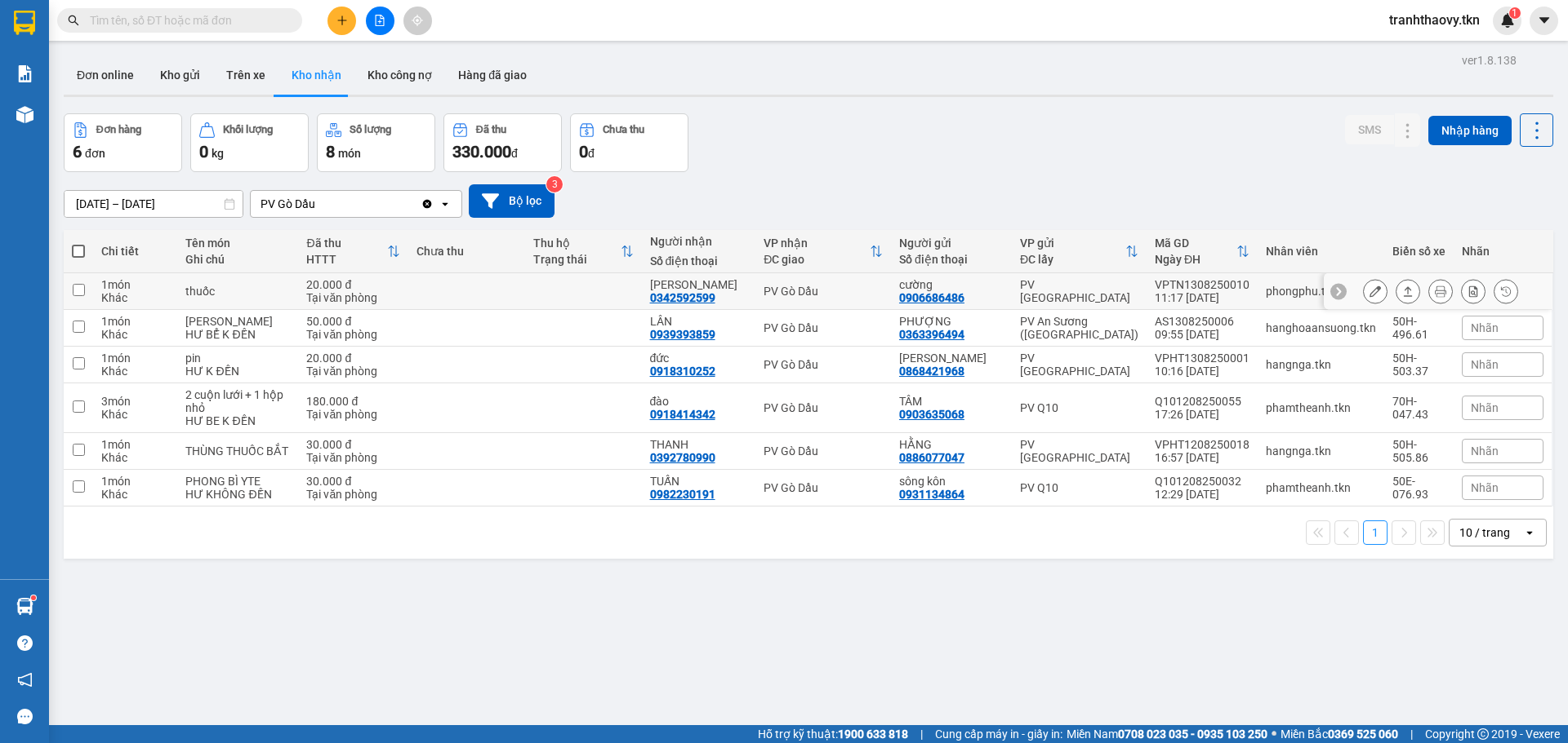
click at [628, 292] on td at bounding box center [583, 292] width 117 height 37
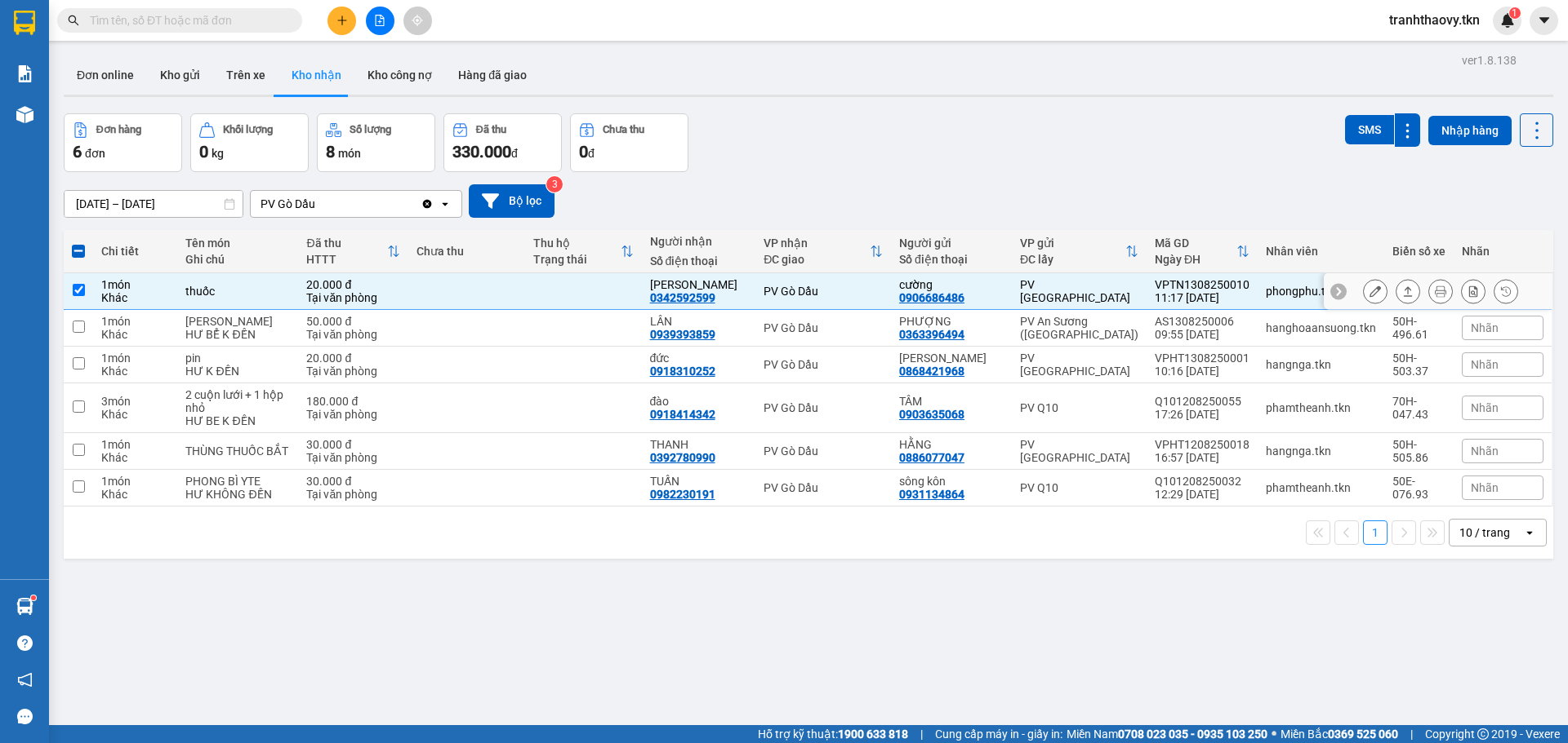
click at [1402, 293] on icon at bounding box center [1407, 291] width 11 height 11
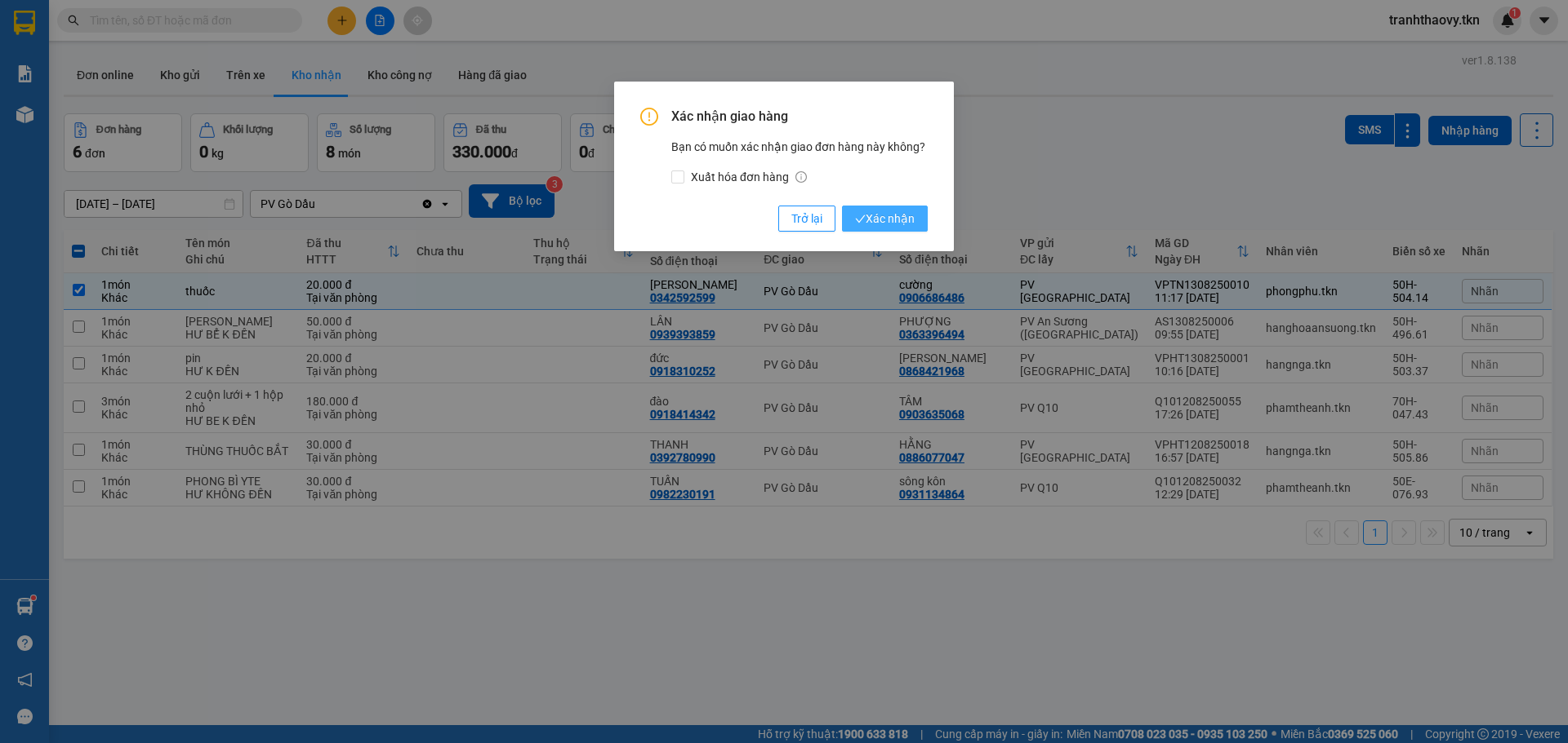
click at [891, 229] on button "Xác nhận" at bounding box center [884, 218] width 85 height 26
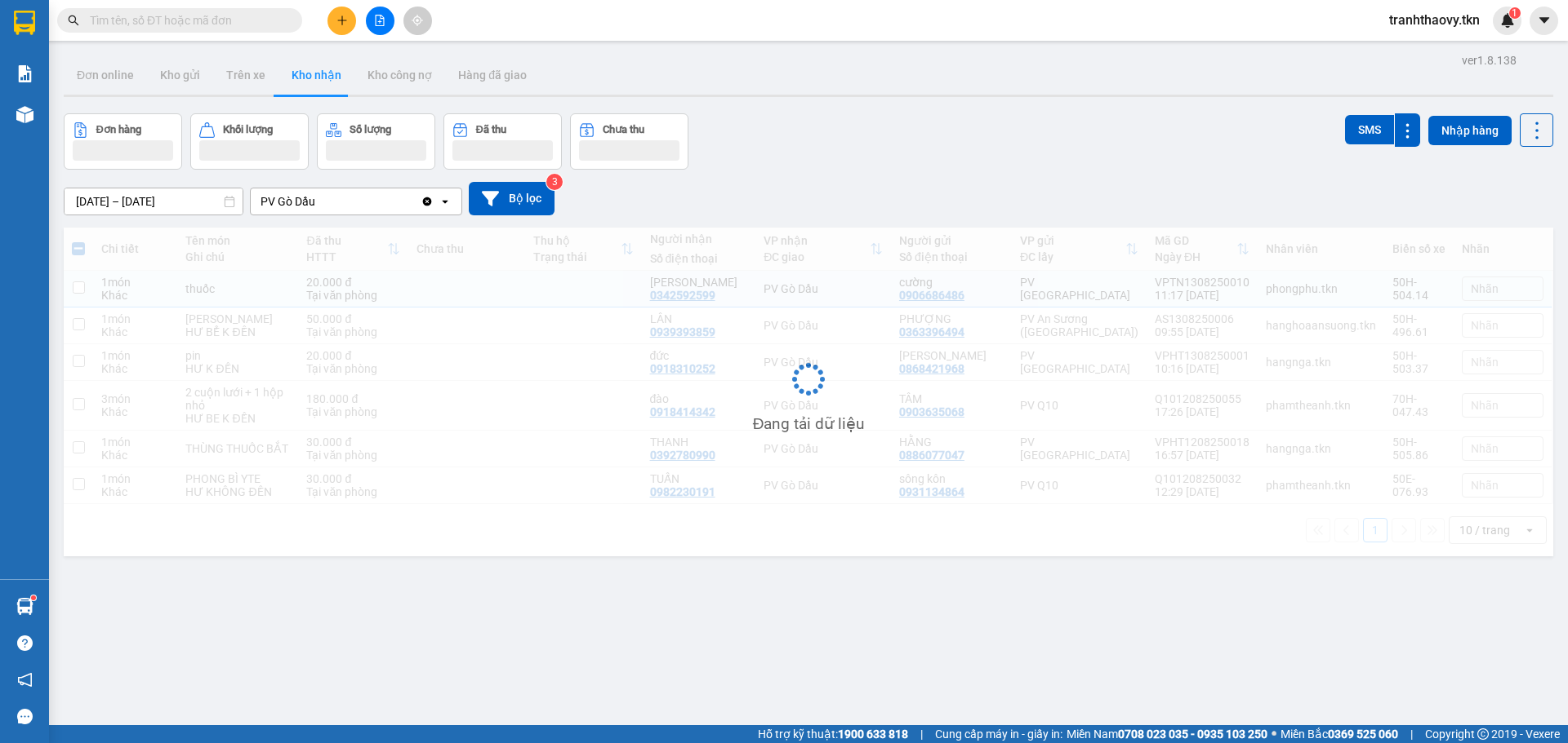
checkbox input "false"
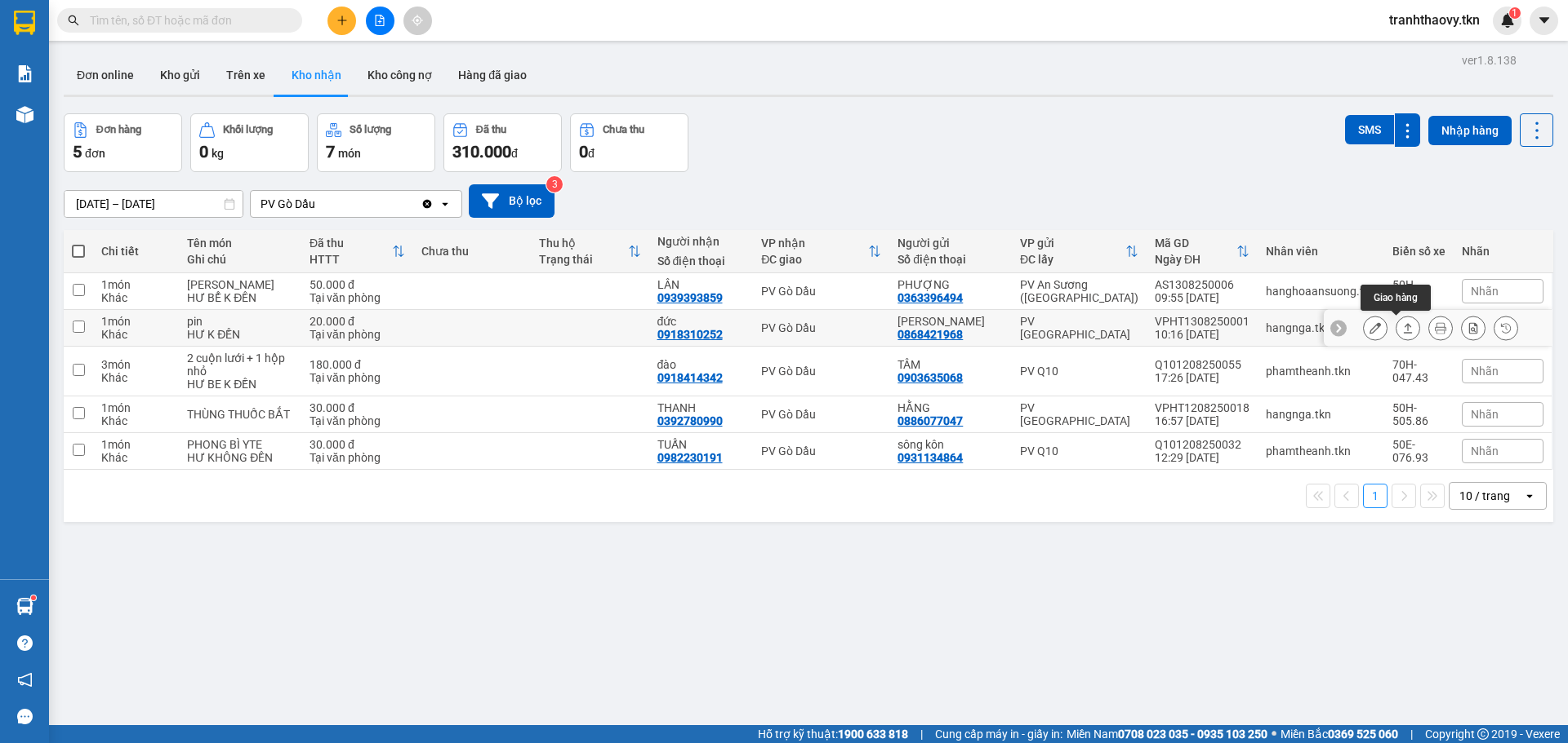
click at [1403, 327] on button at bounding box center [1407, 328] width 22 height 28
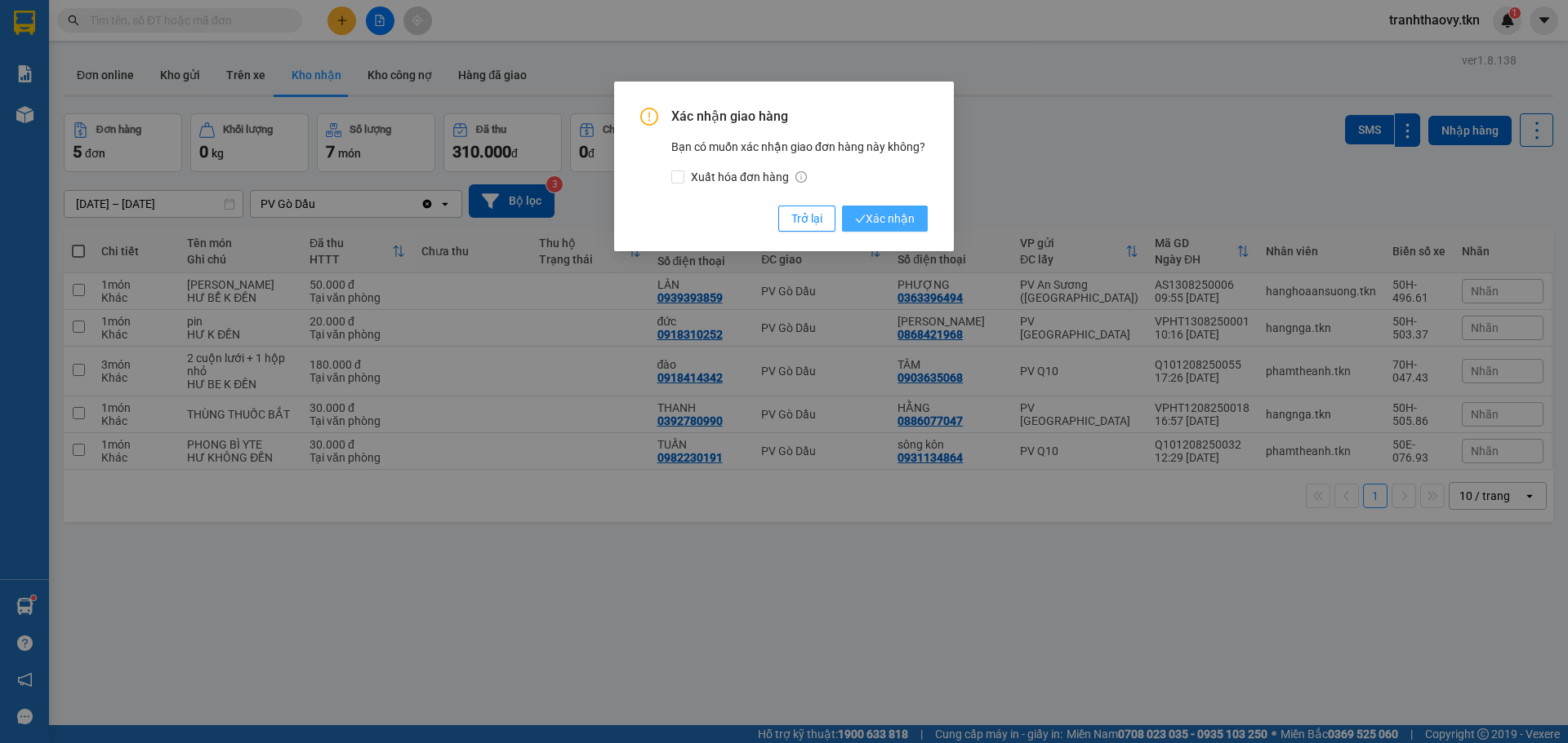
click at [876, 218] on span "Xác nhận" at bounding box center [884, 218] width 60 height 18
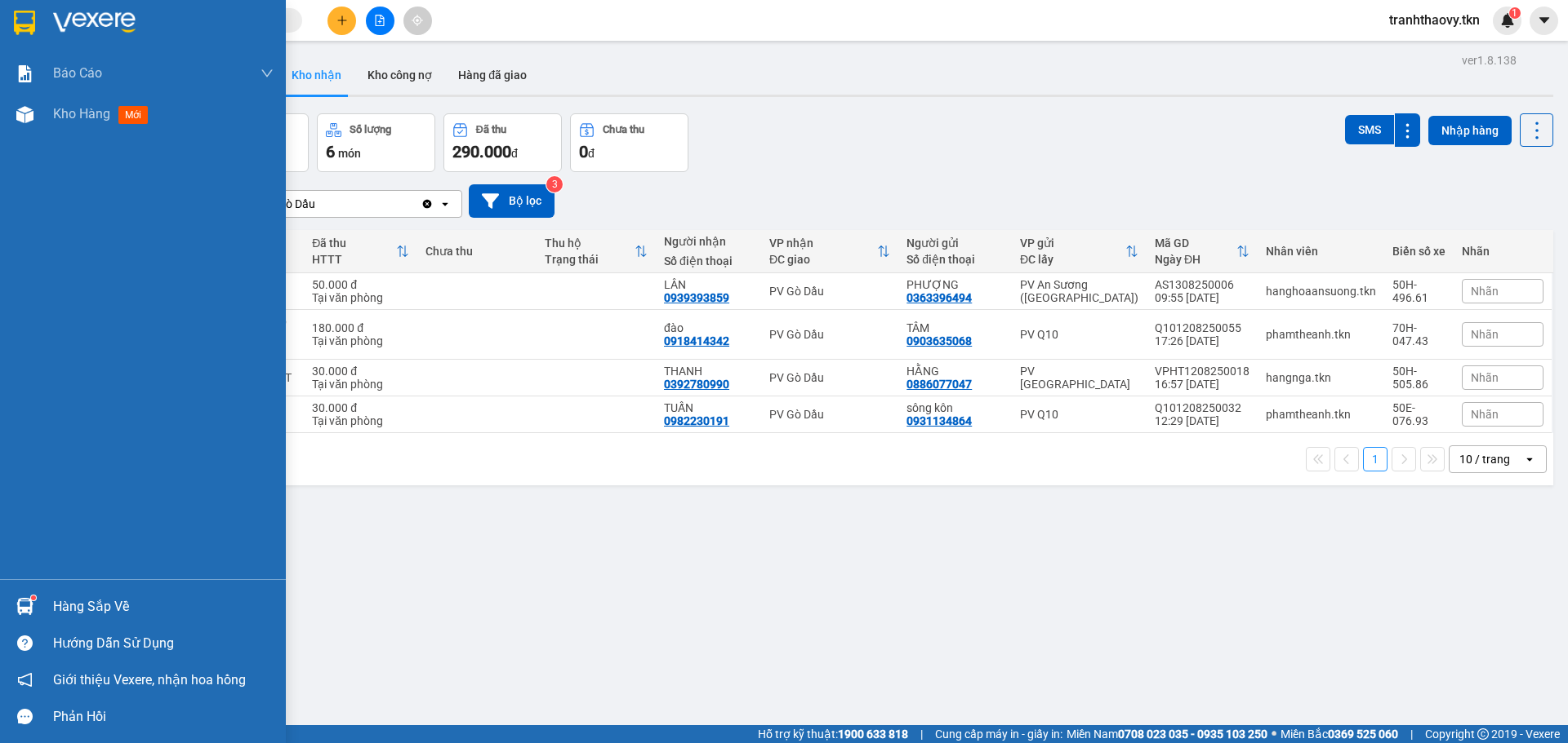
click at [41, 601] on div "Hàng sắp về" at bounding box center [142, 607] width 286 height 37
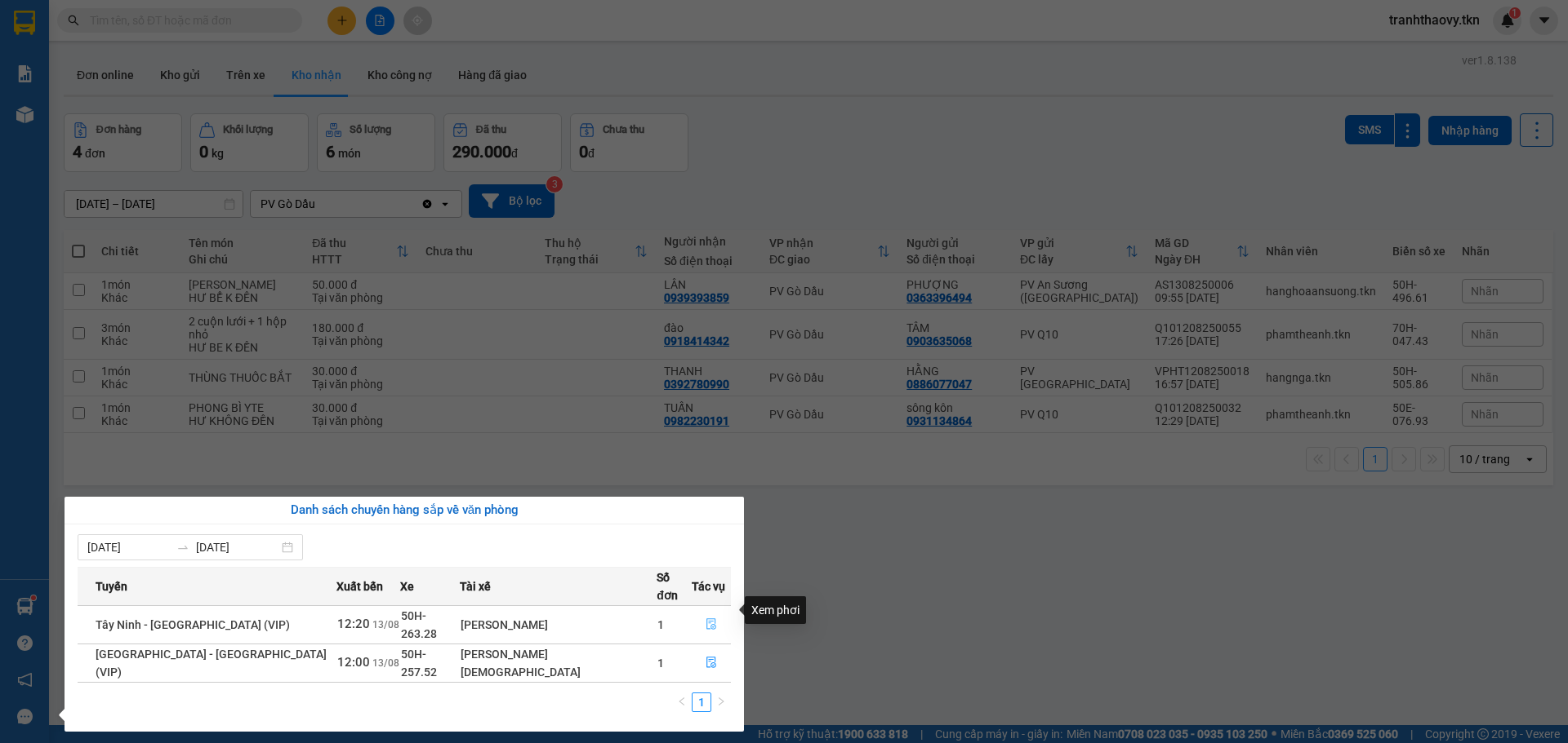
click at [706, 620] on icon "file-done" at bounding box center [711, 625] width 9 height 11
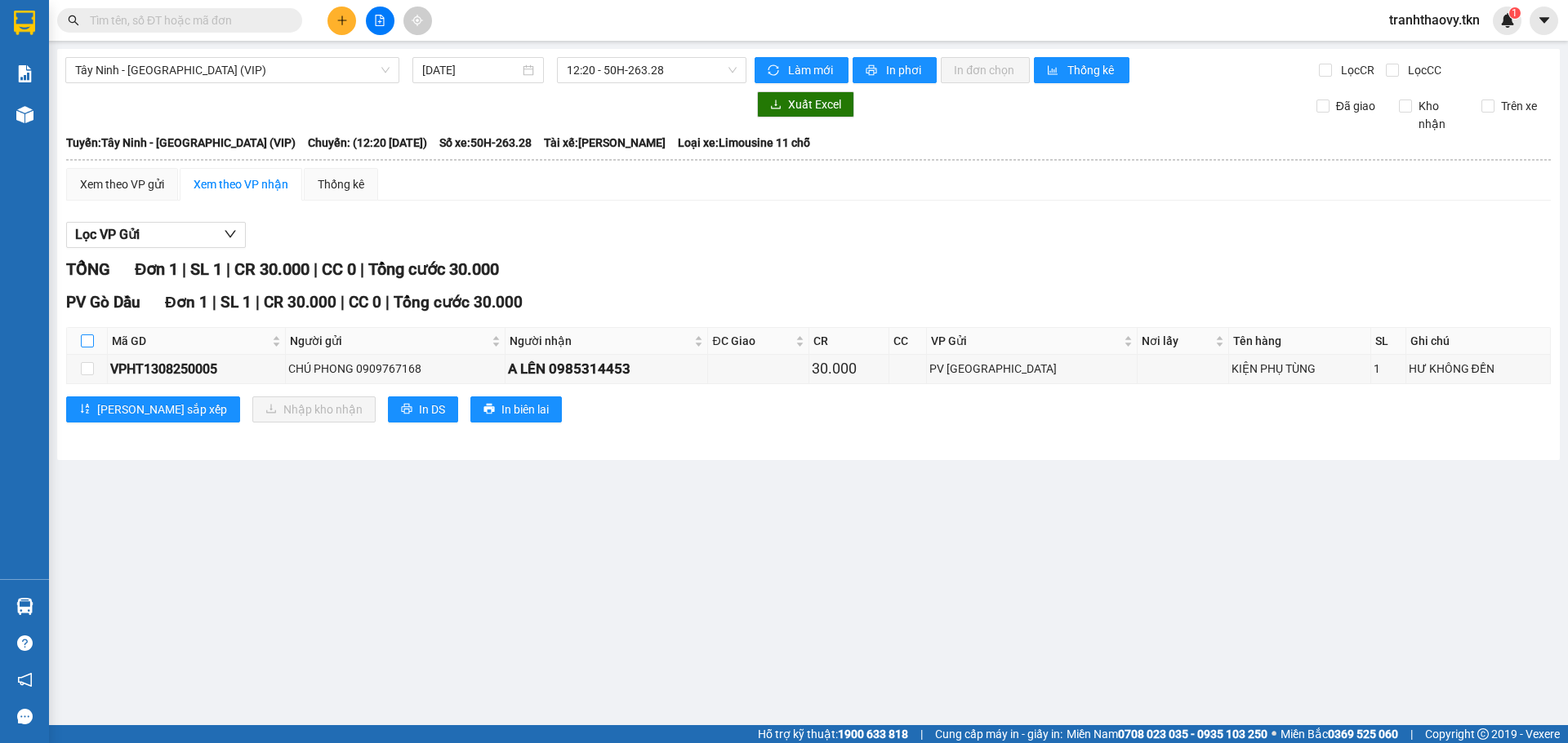
click at [85, 341] on input "checkbox" at bounding box center [87, 341] width 13 height 13
checkbox input "true"
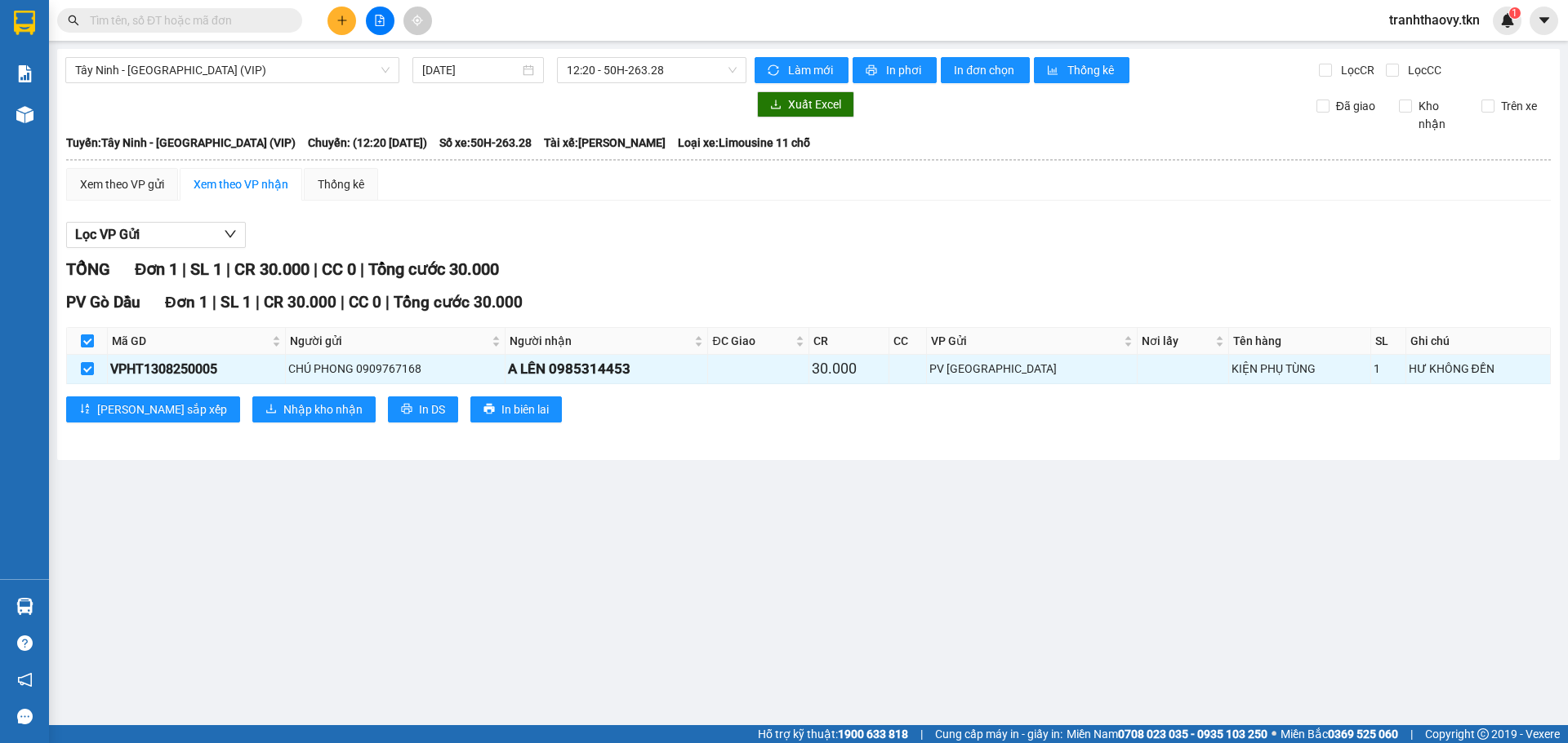
checkbox input "true"
click at [281, 425] on div "PV Gò Dầu Đơn 1 | SL 1 | CR 30.000 | CC 0 | Tổng cước 30.000 Mã GD Người gửi Ng…" at bounding box center [808, 362] width 1484 height 143
click at [287, 418] on span "Nhập kho nhận" at bounding box center [323, 409] width 79 height 18
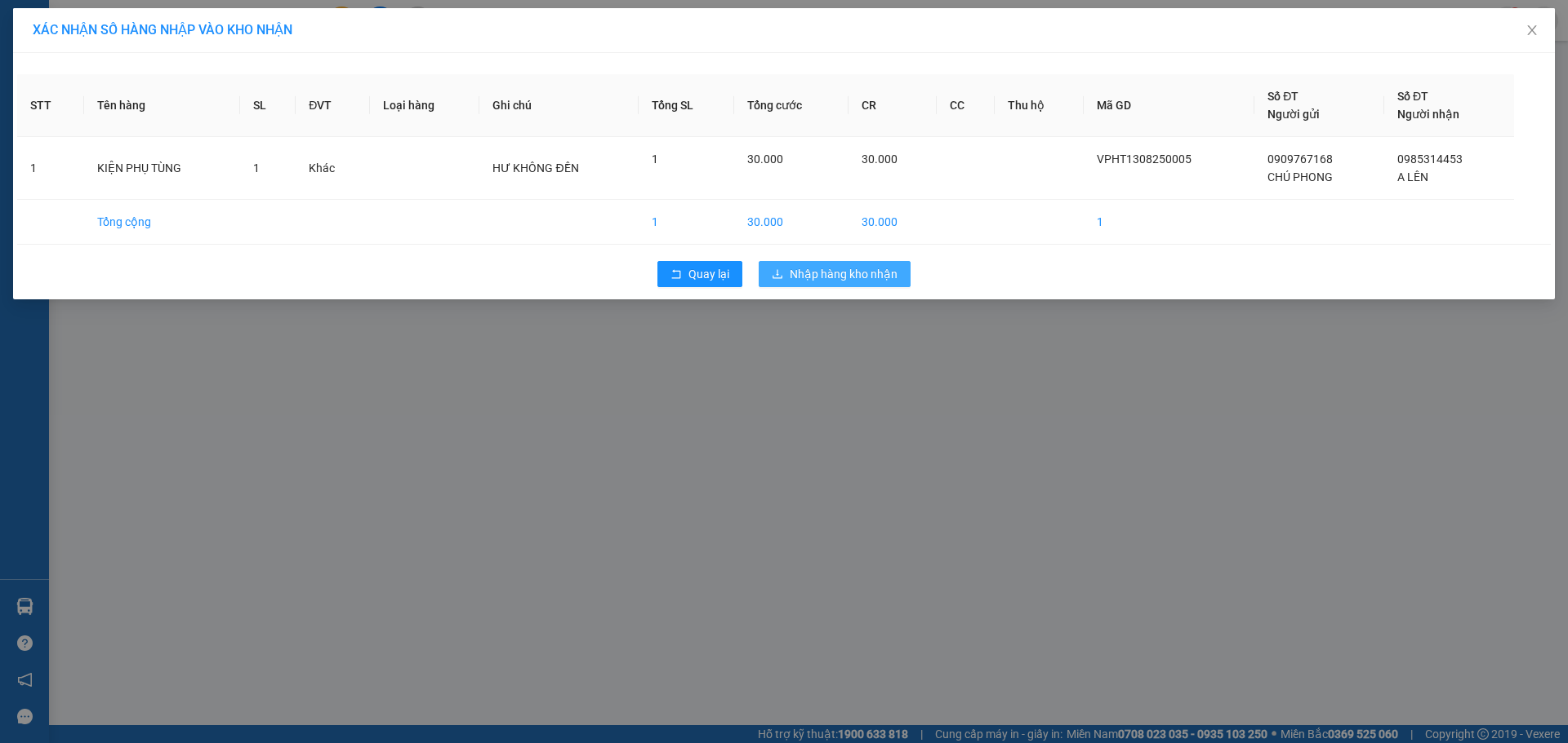
drag, startPoint x: 807, startPoint y: 266, endPoint x: 810, endPoint y: 275, distance: 9.5
click at [810, 275] on button "Nhập hàng kho nhận" at bounding box center [834, 274] width 152 height 26
click at [810, 275] on span "Nhập hàng kho nhận" at bounding box center [843, 274] width 108 height 18
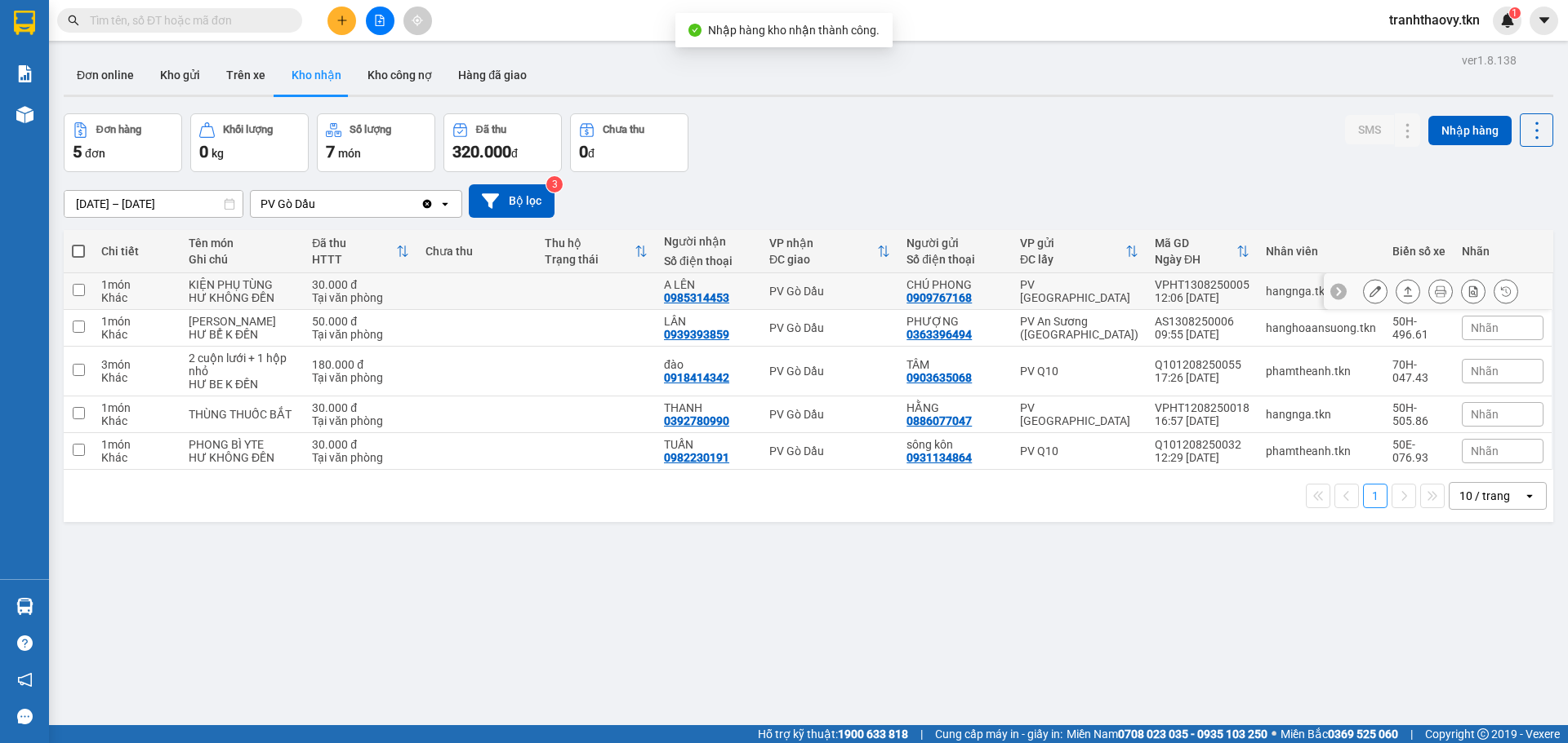
click at [607, 292] on td at bounding box center [596, 292] width 119 height 37
checkbox input "true"
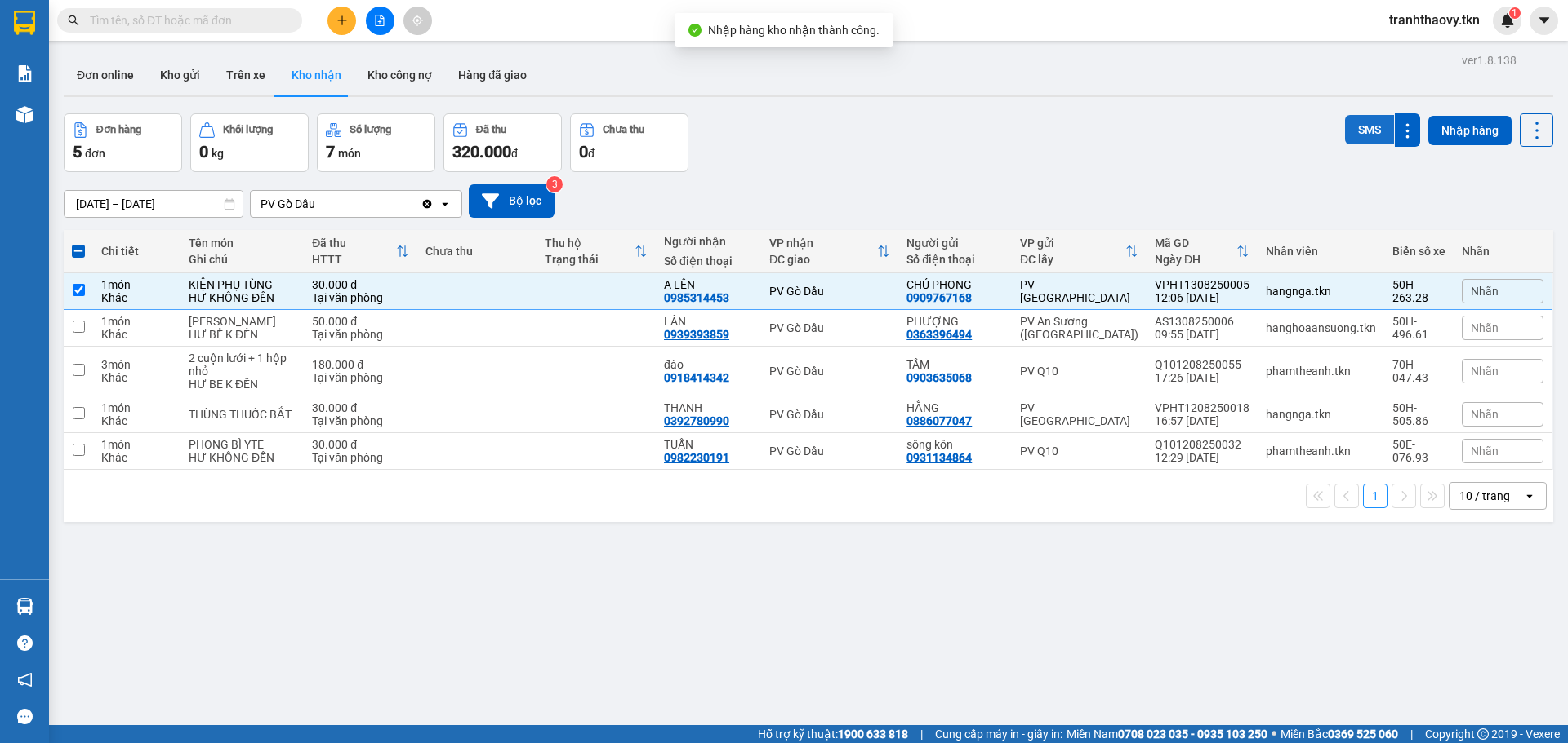
click at [1345, 123] on button "SMS" at bounding box center [1369, 129] width 49 height 29
click at [1345, 123] on button "SMS" at bounding box center [1369, 131] width 49 height 33
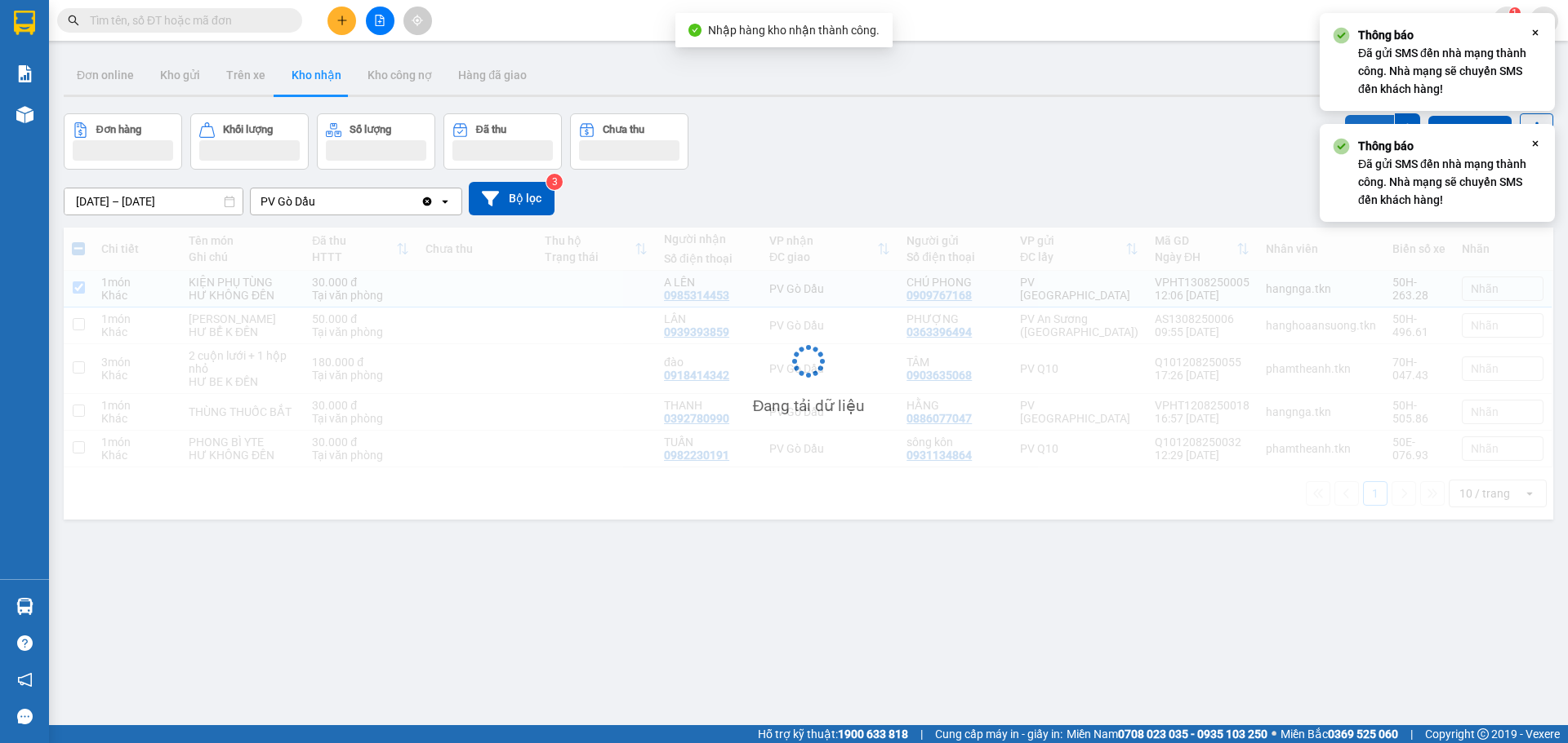
click at [1345, 123] on button "SMS" at bounding box center [1369, 129] width 49 height 29
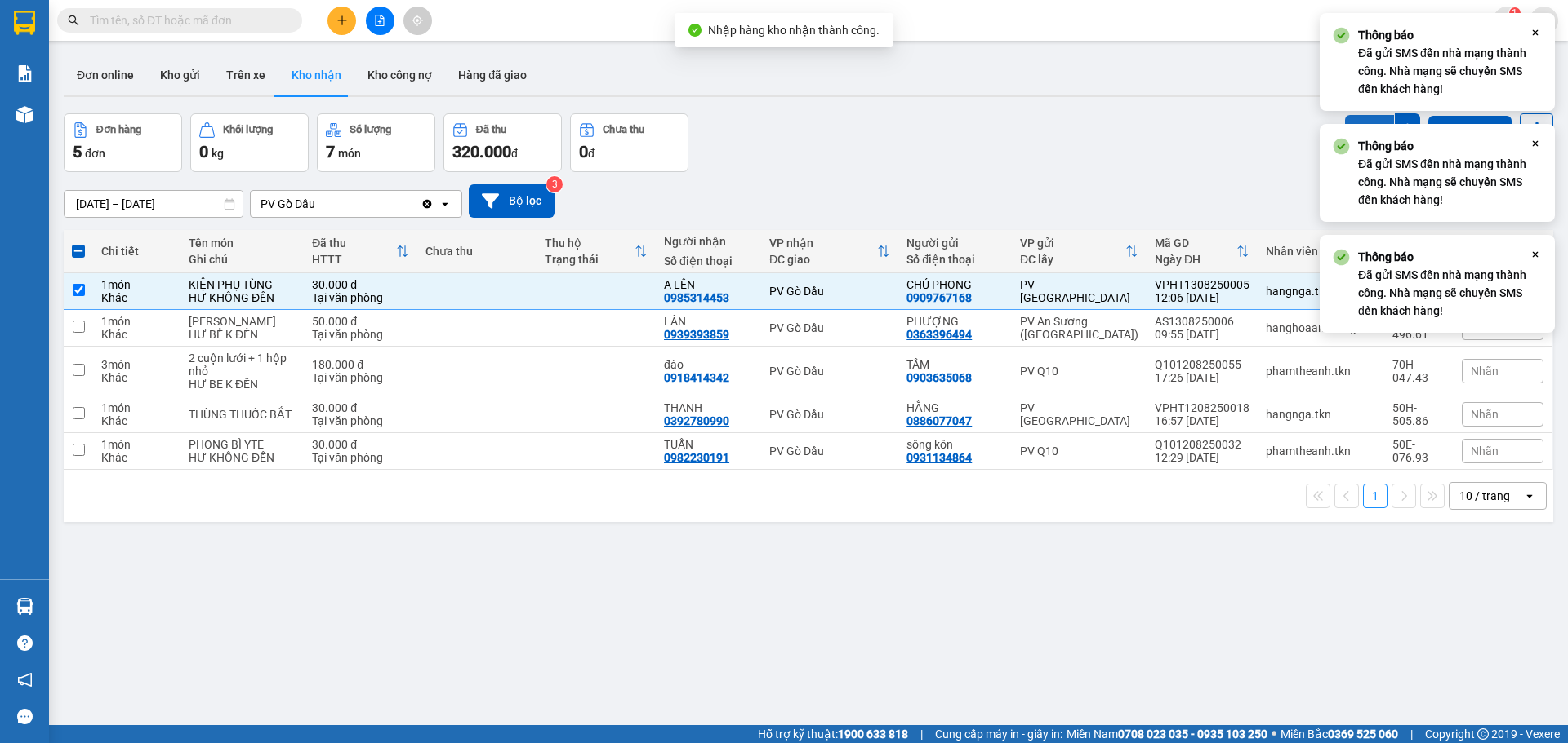
click at [1345, 123] on button "SMS" at bounding box center [1369, 129] width 49 height 29
click at [1344, 119] on button "SMS" at bounding box center [1369, 129] width 49 height 29
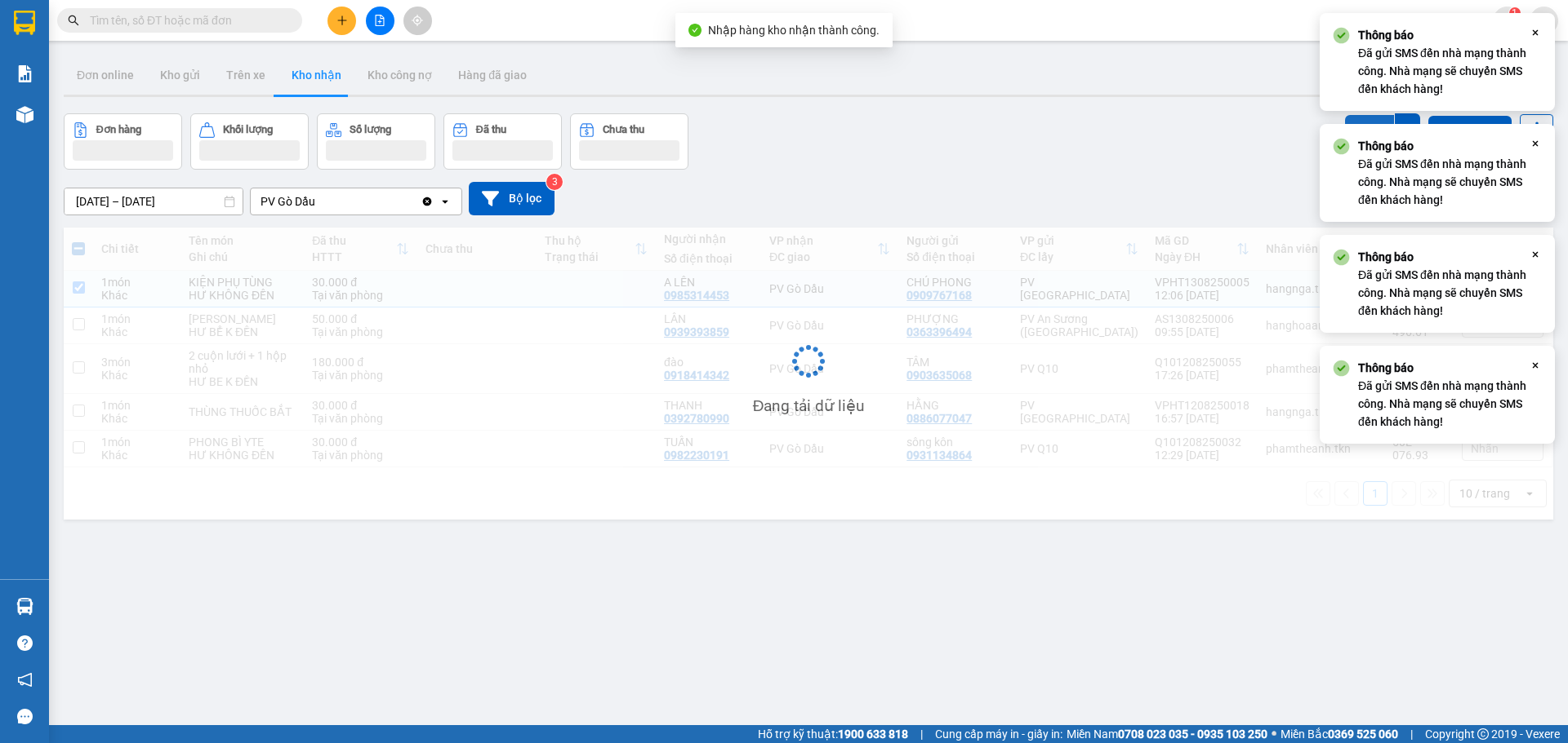
click at [1344, 119] on button "SMS" at bounding box center [1369, 131] width 49 height 33
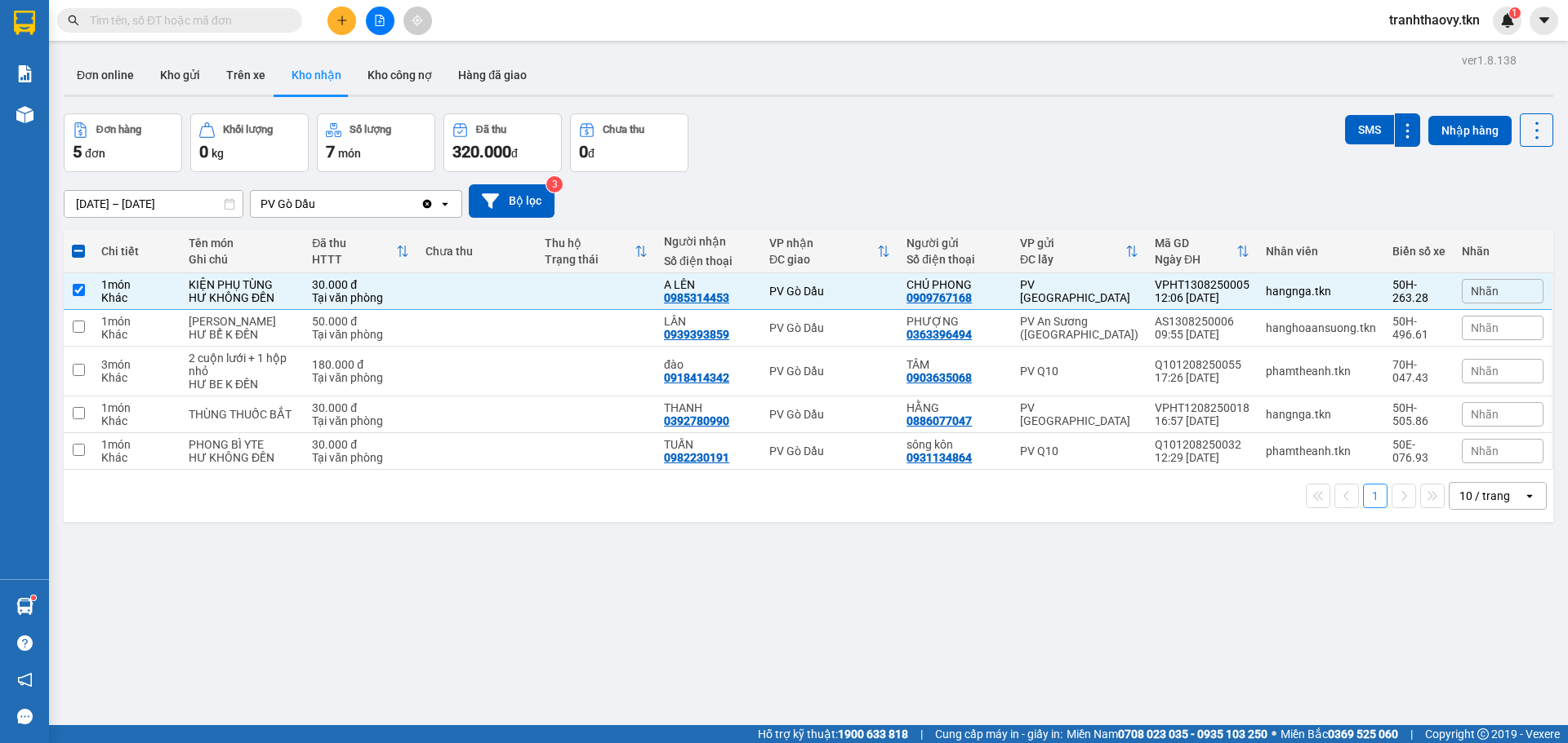
click at [1344, 115] on button "SMS" at bounding box center [1369, 129] width 49 height 29
